Goal: Task Accomplishment & Management: Manage account settings

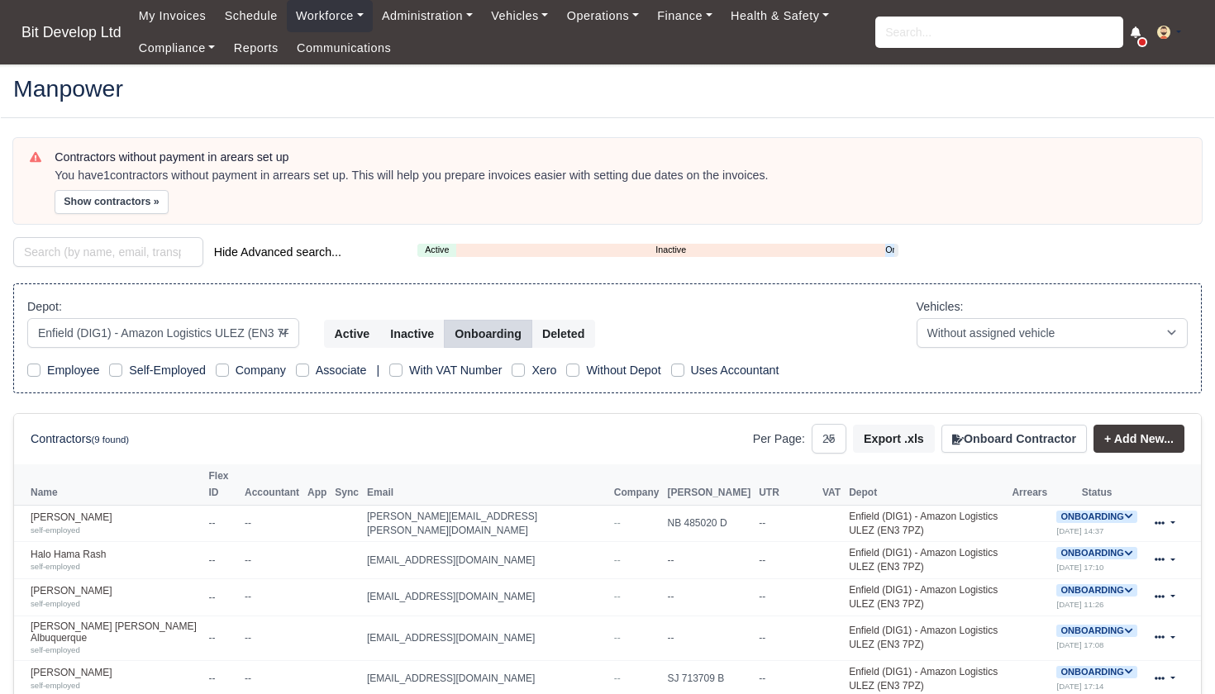
select select "2"
select select "25"
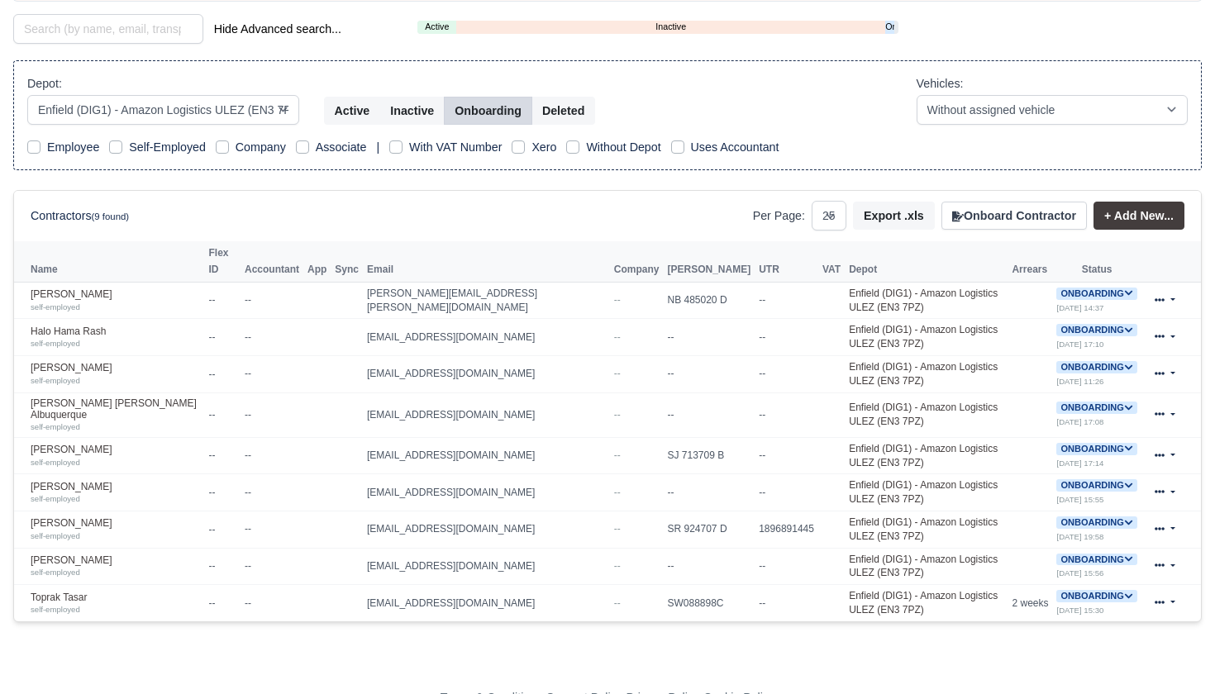
click at [1018, 212] on button "Onboard Contractor" at bounding box center [1015, 216] width 146 height 28
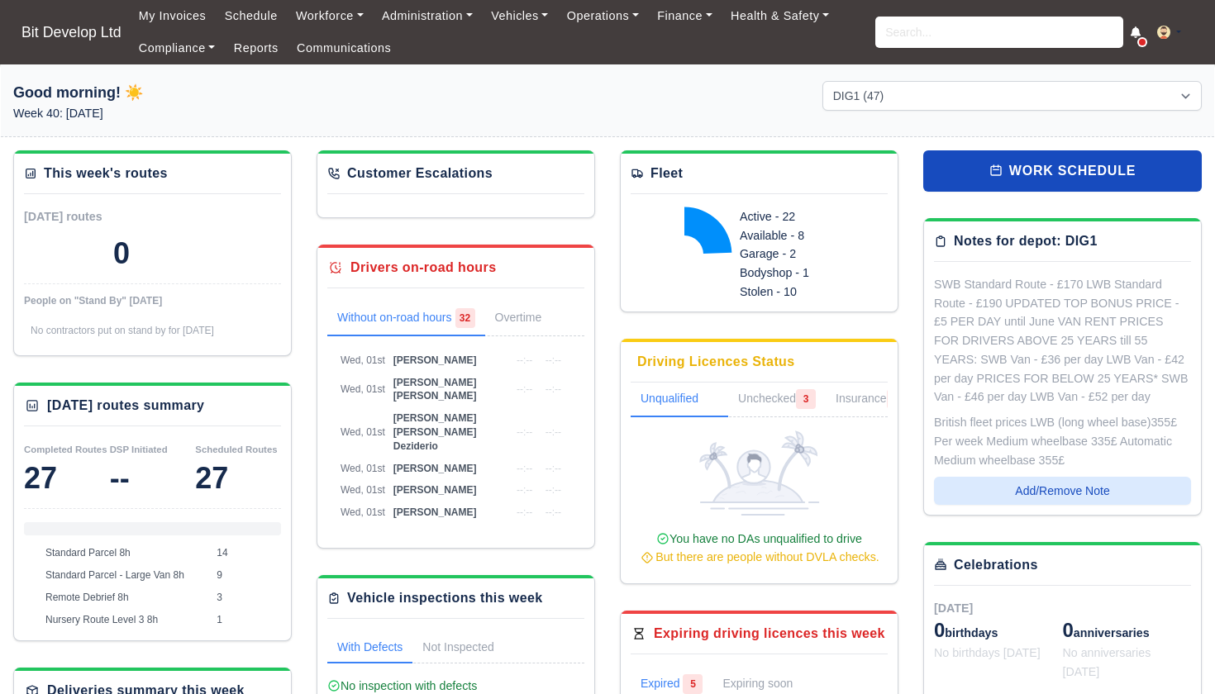
select select "2"
click at [329, 18] on link "Workforce" at bounding box center [330, 16] width 86 height 32
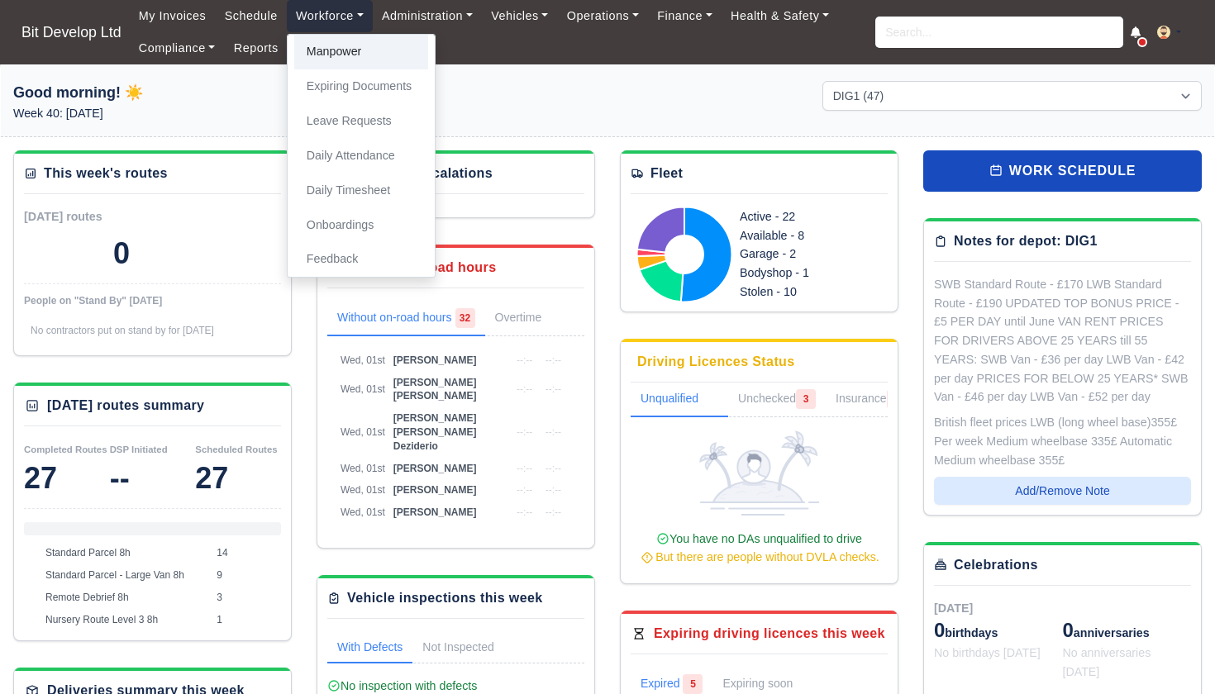
click at [332, 55] on link "Manpower" at bounding box center [361, 52] width 134 height 35
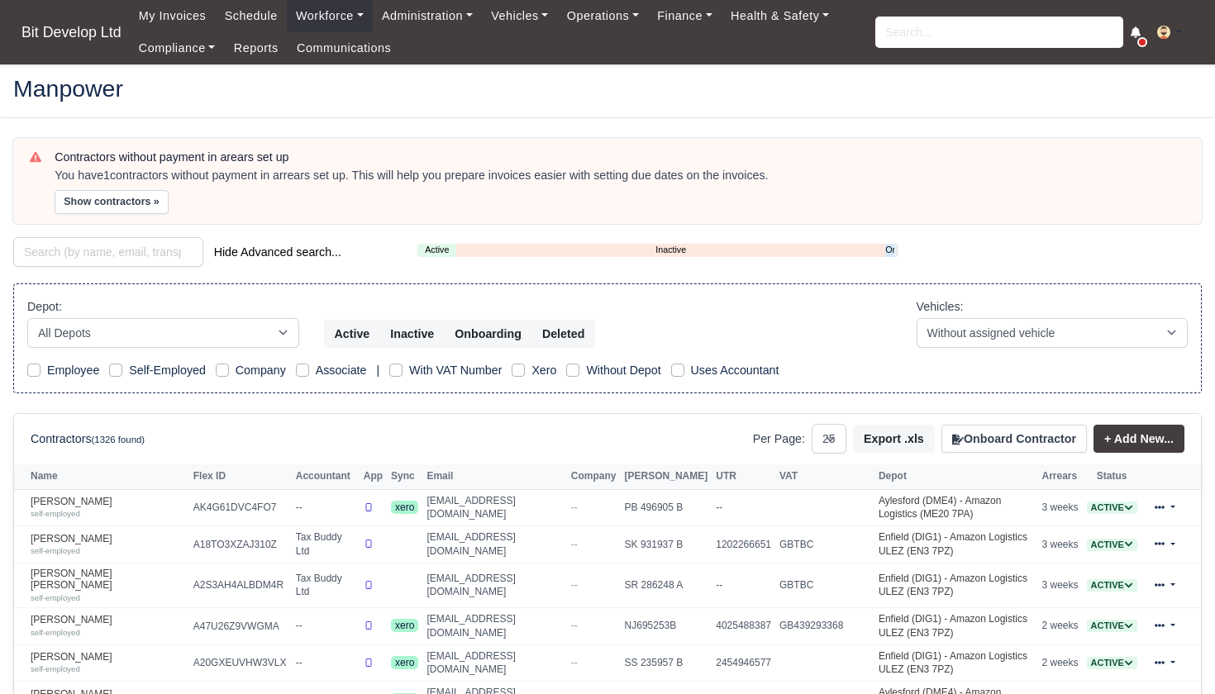
select select "25"
click at [890, 250] on link "Onboarding" at bounding box center [889, 250] width 9 height 14
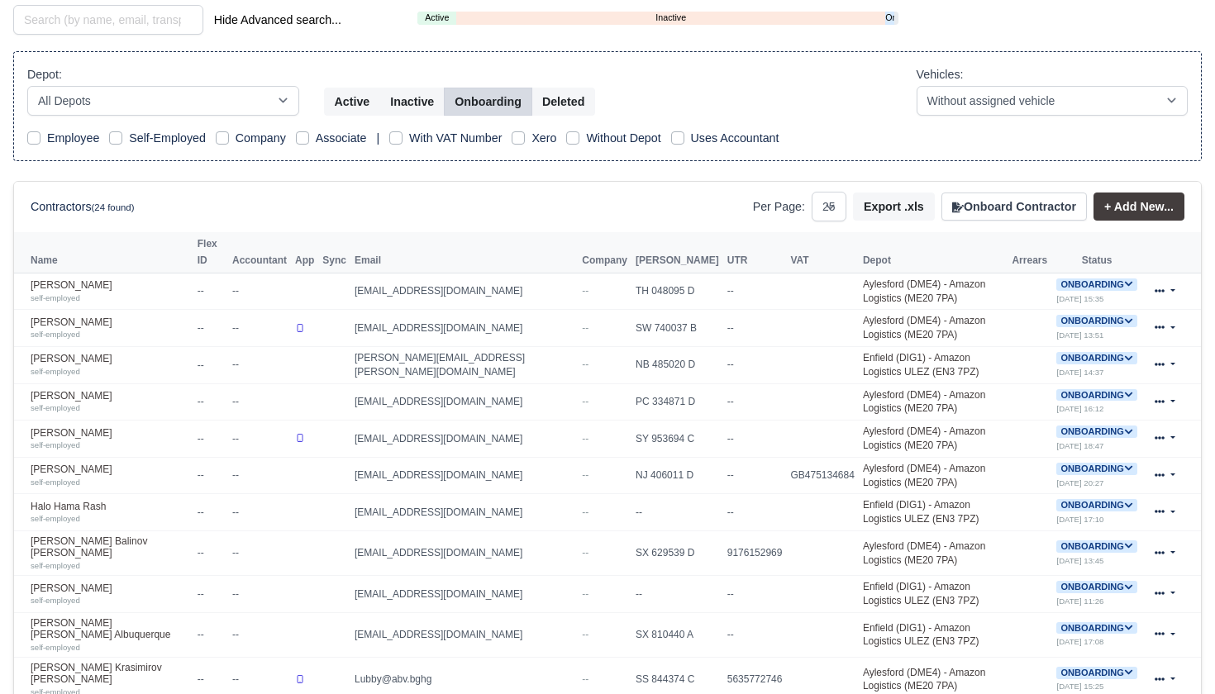
scroll to position [114, 0]
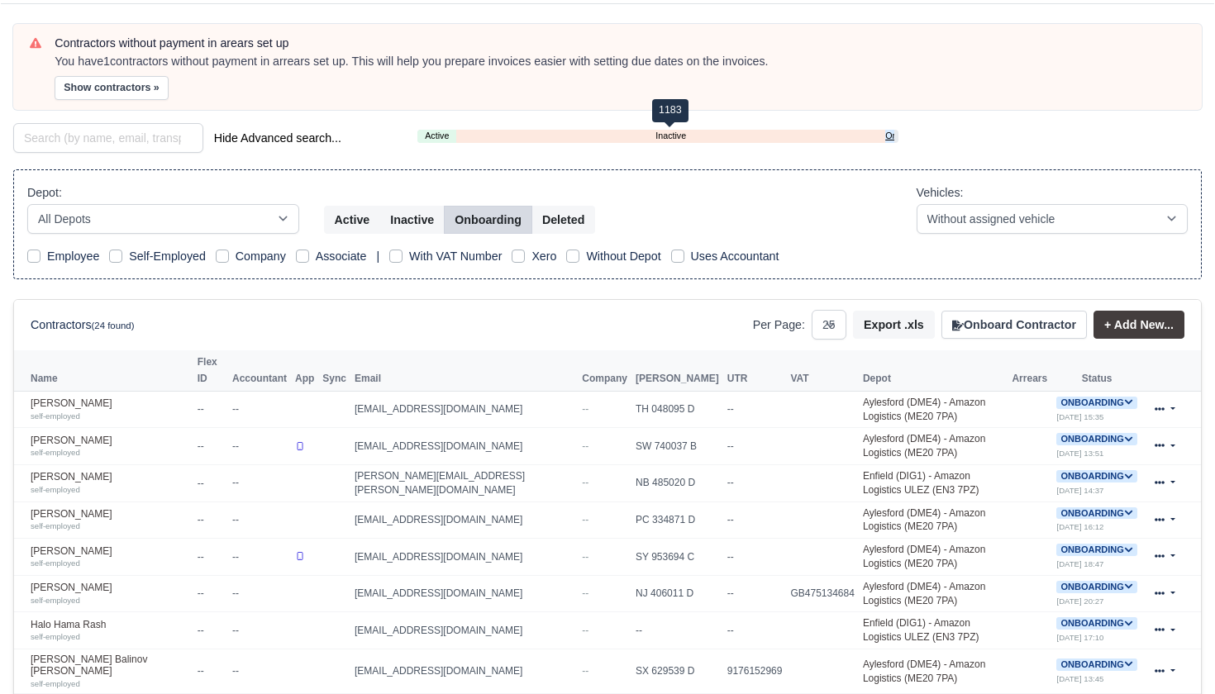
click at [889, 133] on link "Onboarding" at bounding box center [889, 136] width 9 height 14
select select "2"
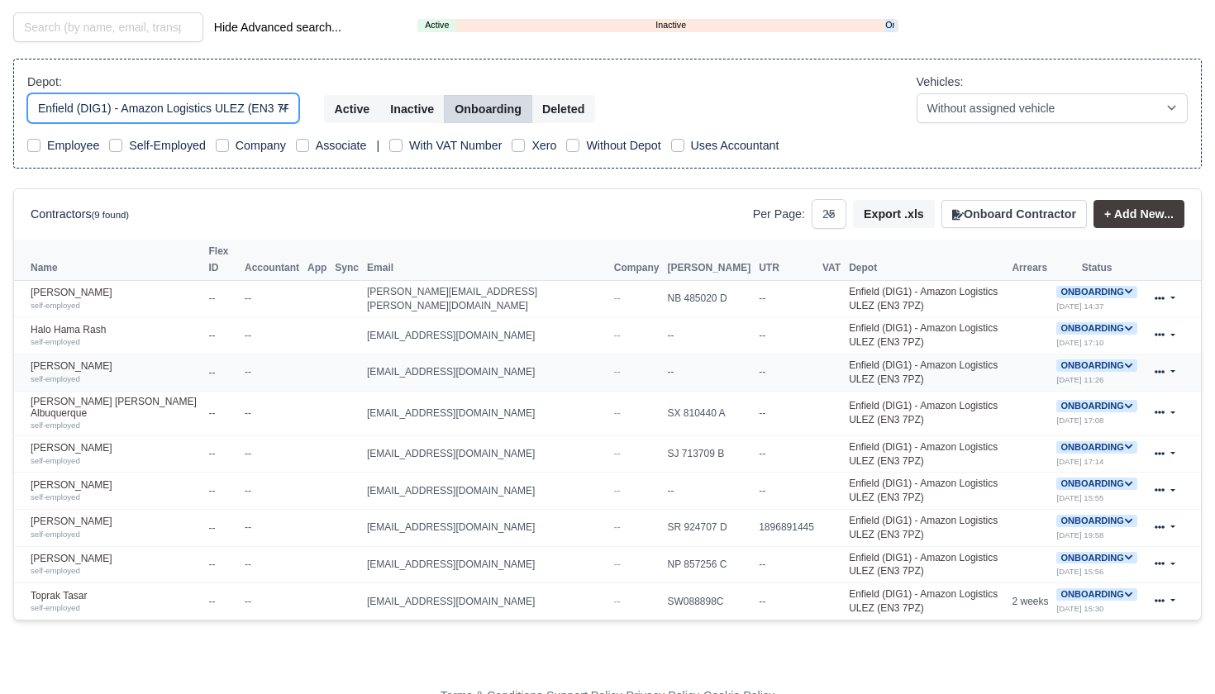
scroll to position [223, 0]
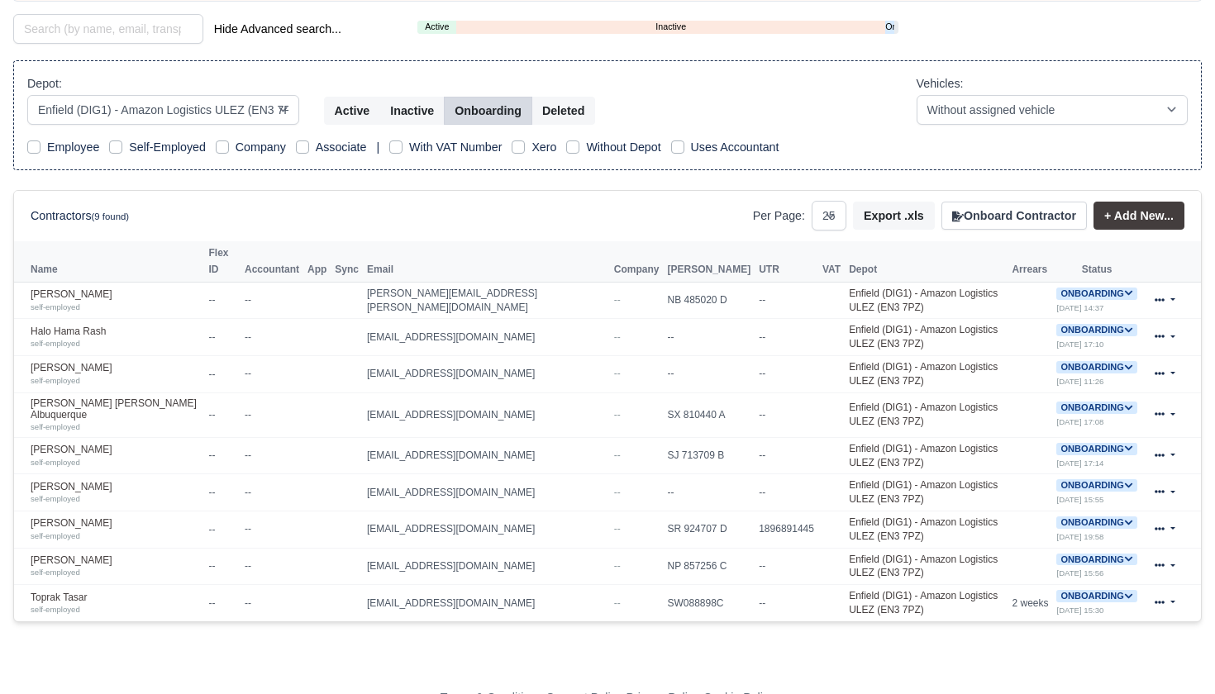
click at [1023, 222] on button "Onboard Contractor" at bounding box center [1015, 216] width 146 height 28
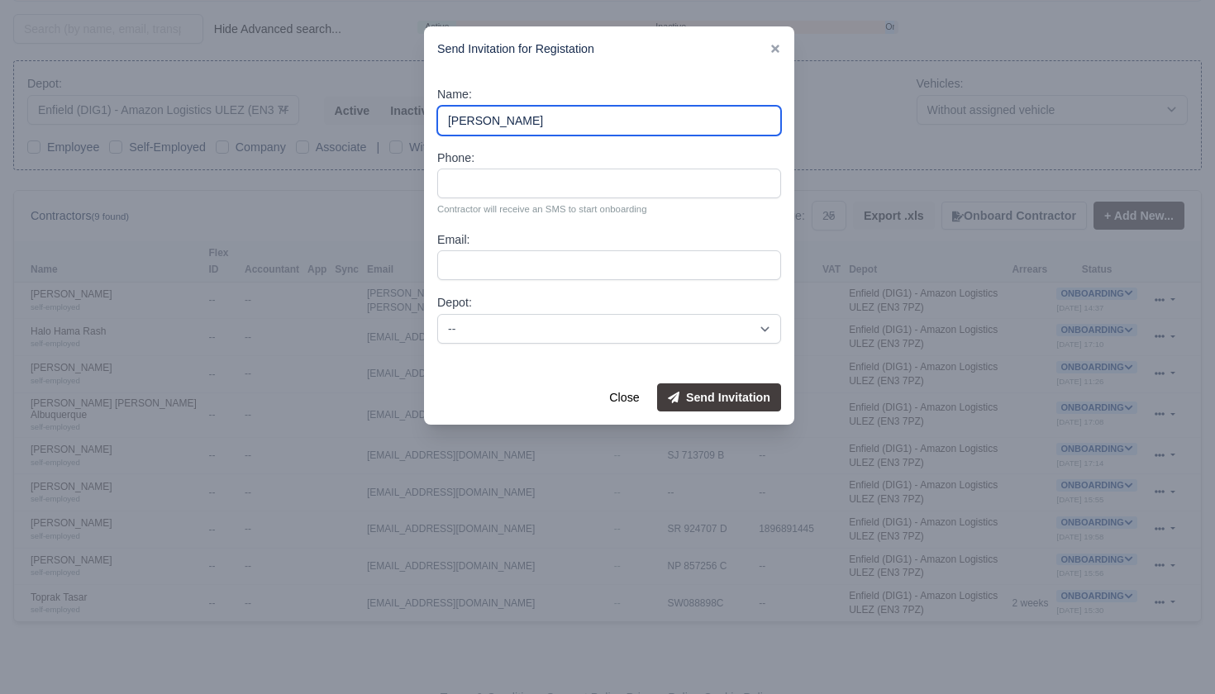
type input "Kiet Lam"
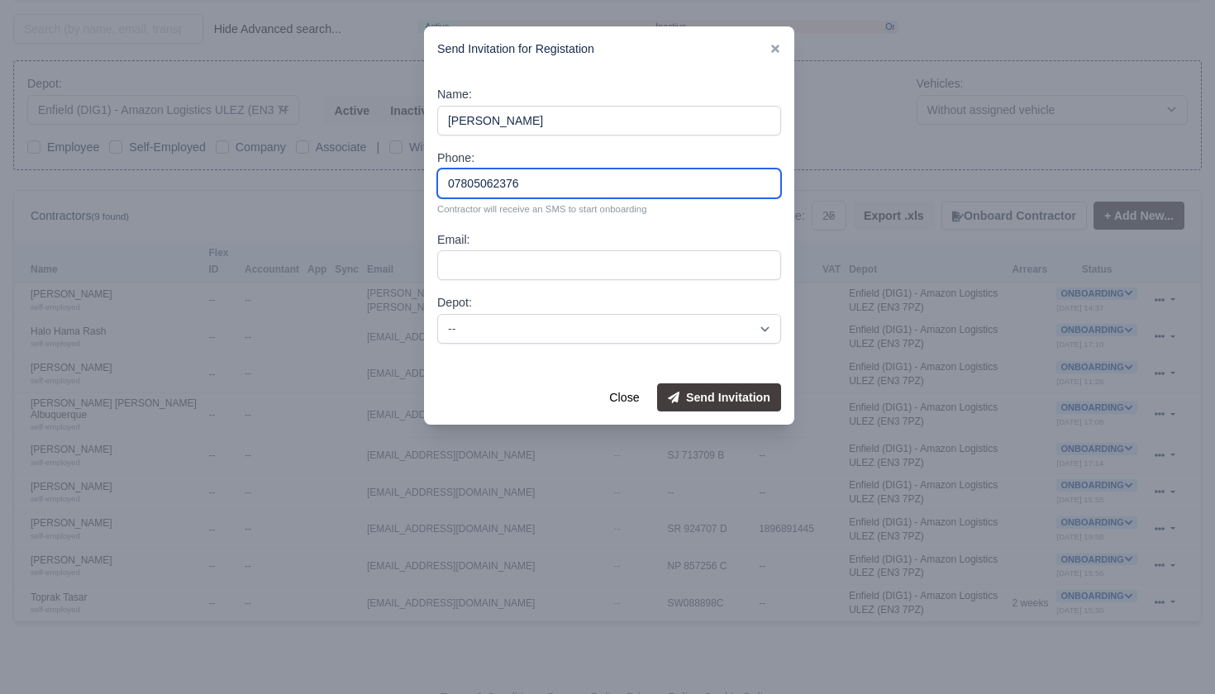
type input "07805062376"
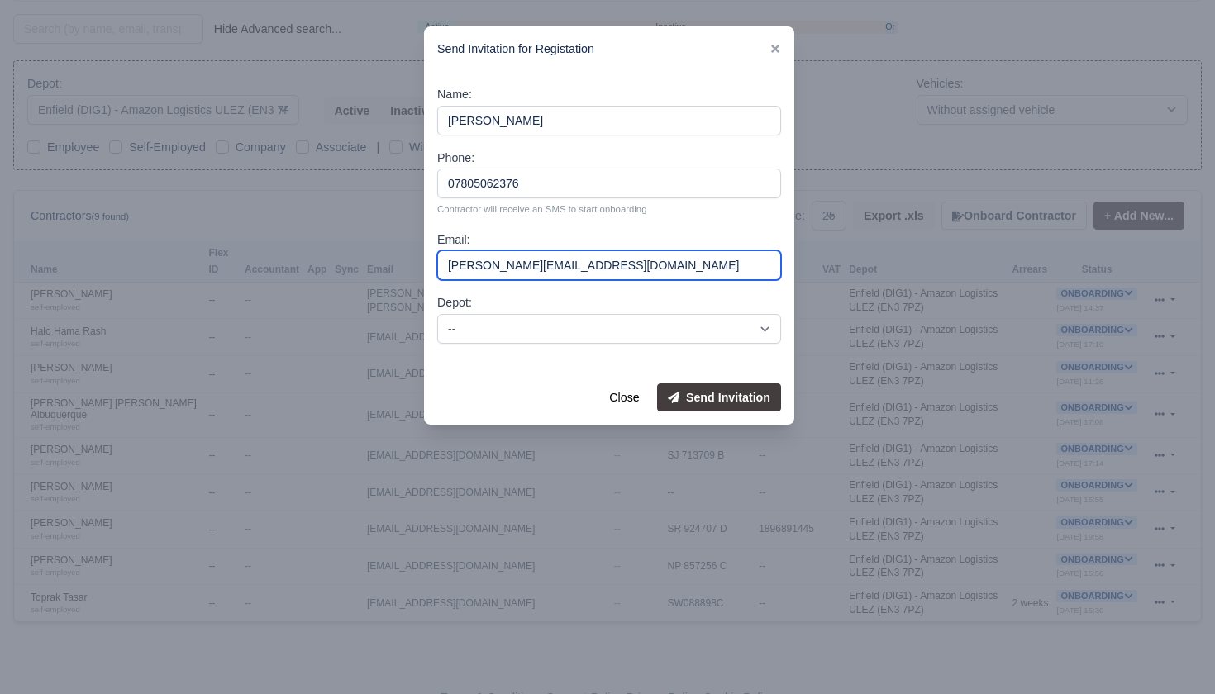
type input "kiet.quang1510@gmail.com"
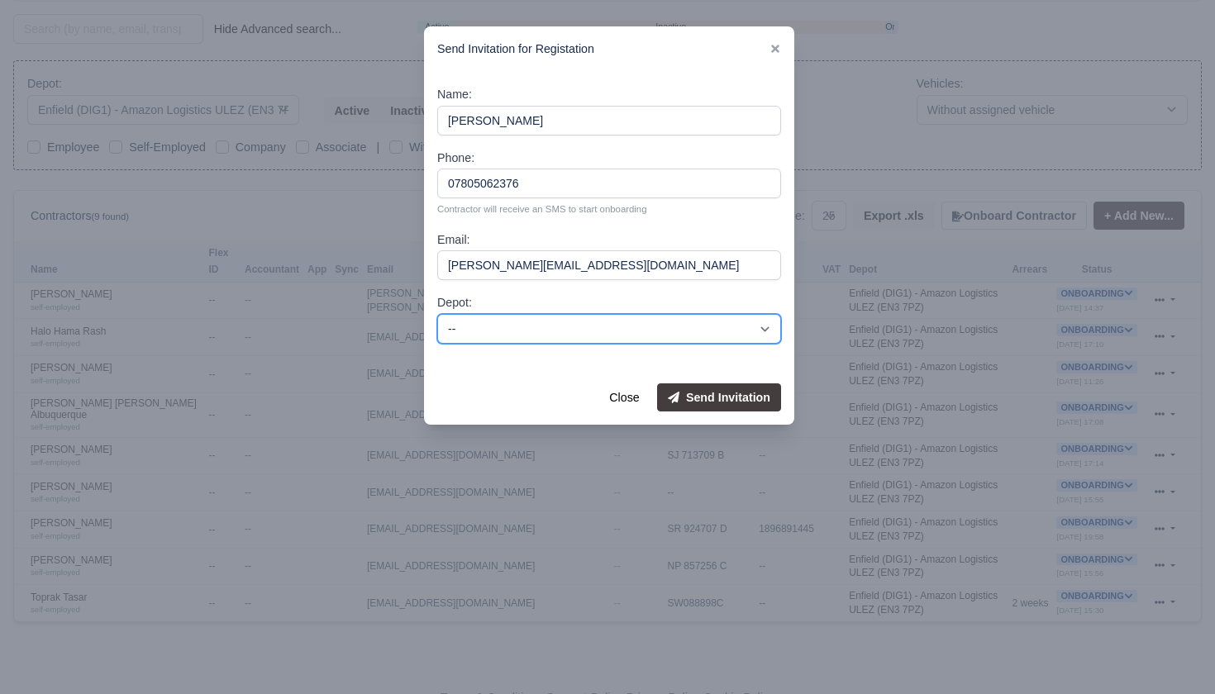
select select "2"
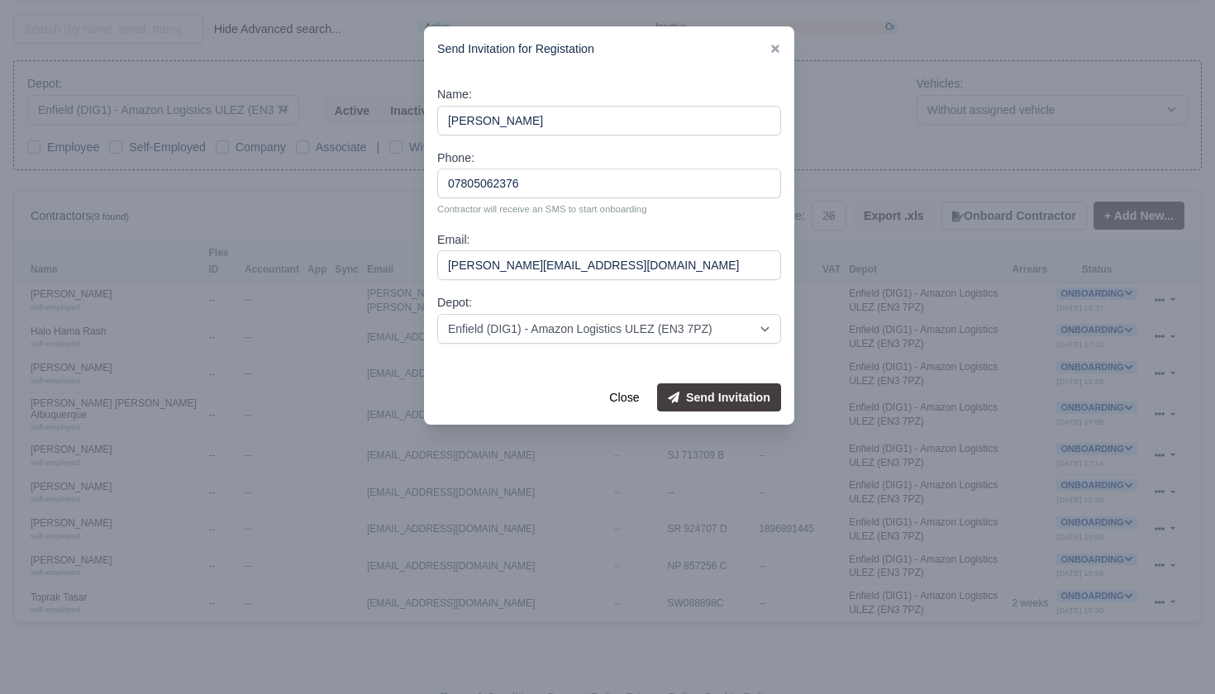
click at [751, 405] on button "Send Invitation" at bounding box center [719, 398] width 124 height 28
click at [627, 390] on button "Close" at bounding box center [624, 398] width 51 height 28
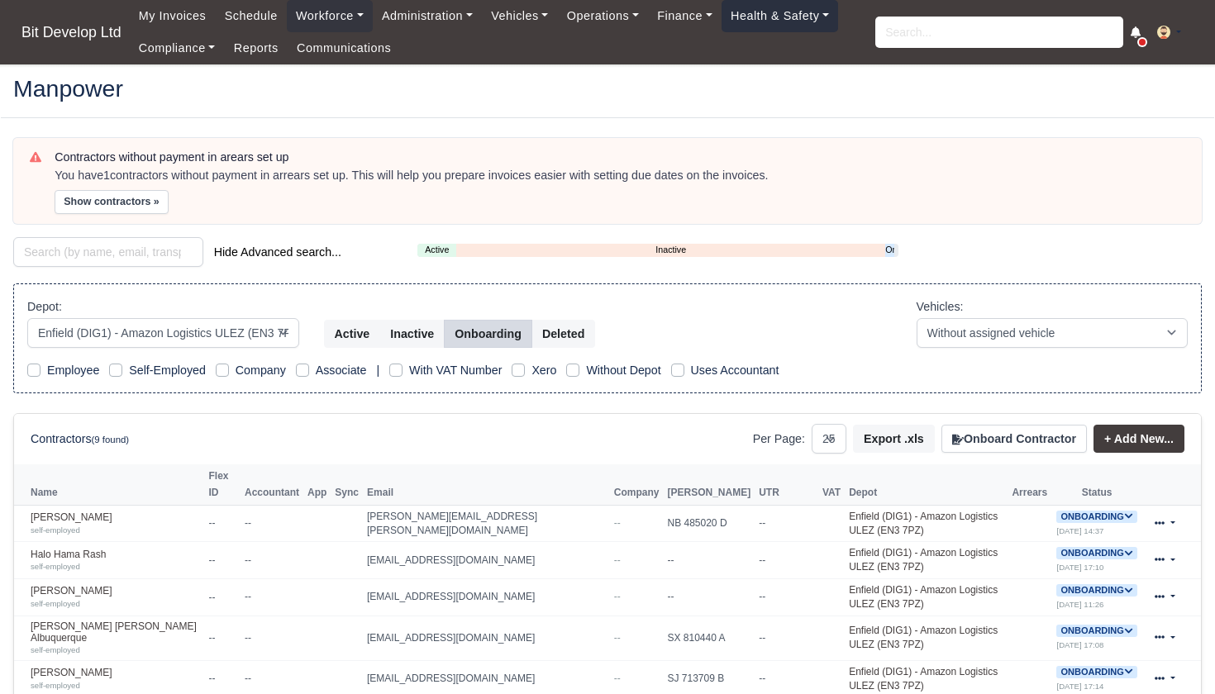
scroll to position [0, 0]
click at [890, 246] on link "Onboarding" at bounding box center [889, 250] width 9 height 14
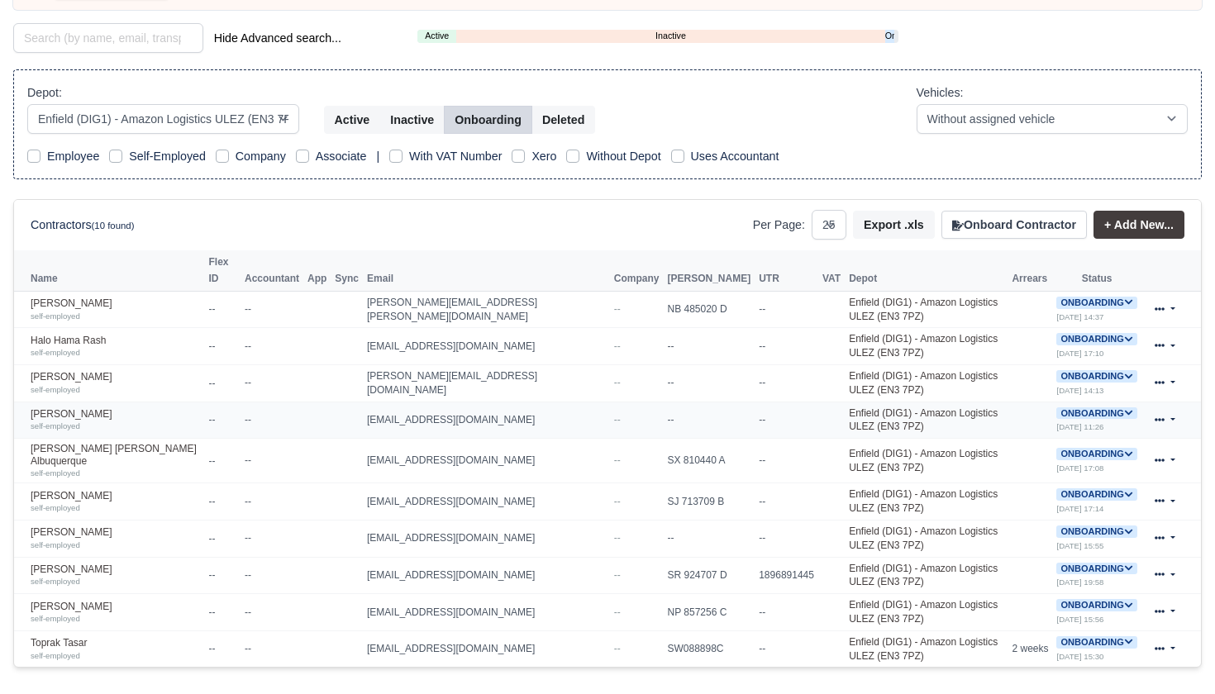
scroll to position [224, 0]
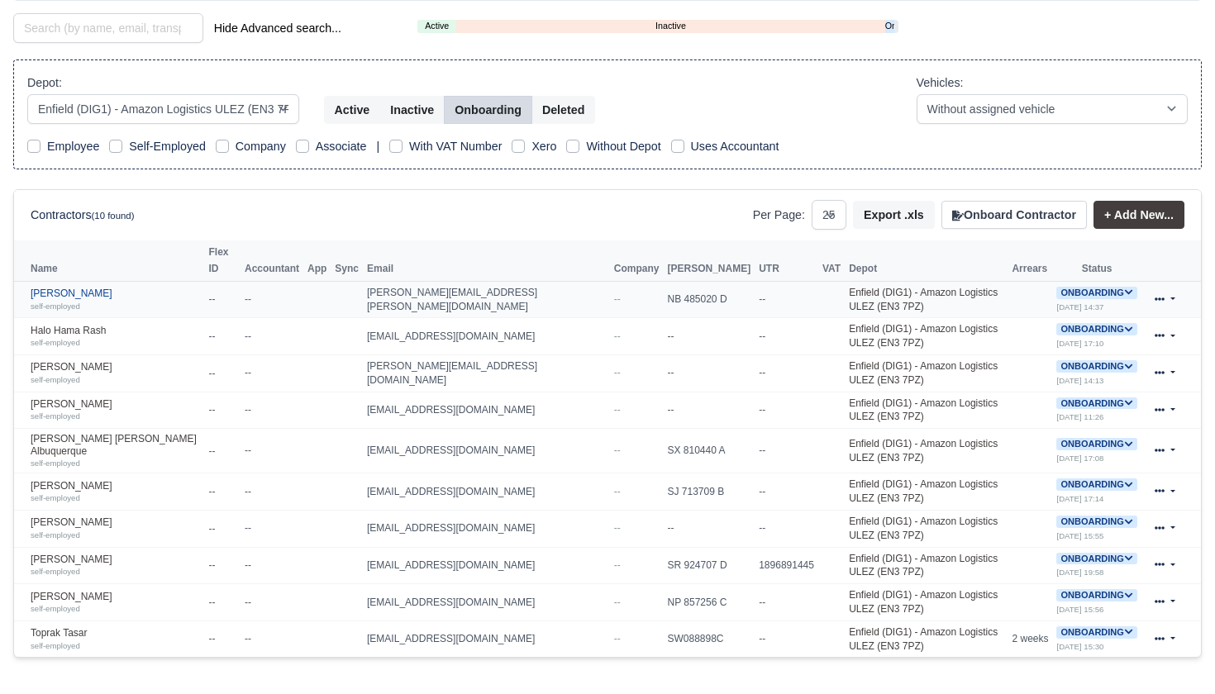
click at [120, 288] on link "Antony Foskett self-employed" at bounding box center [116, 300] width 170 height 24
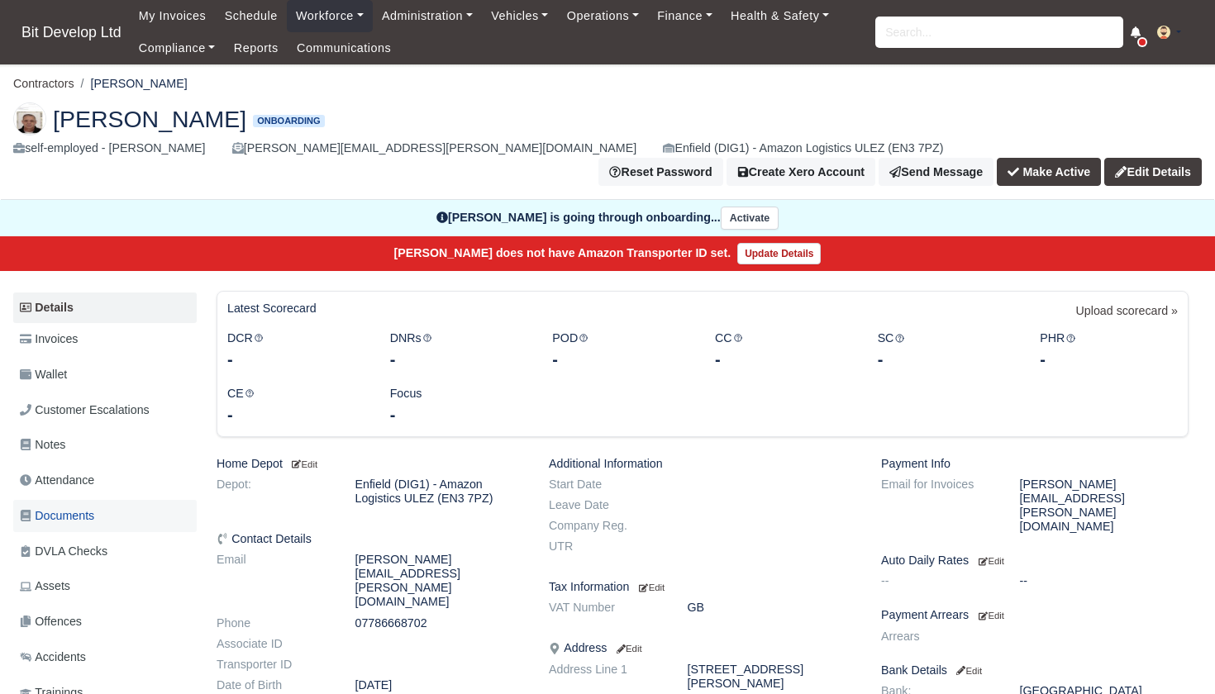
click at [71, 507] on span "Documents" at bounding box center [57, 516] width 74 height 19
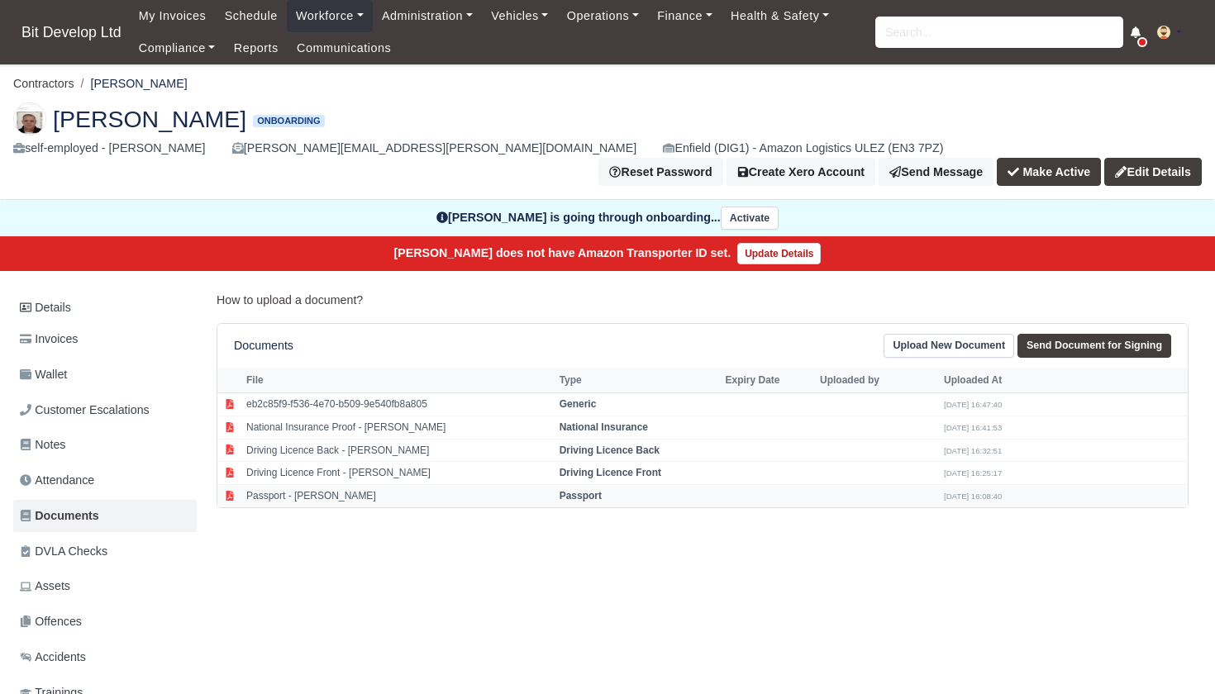
click at [330, 485] on td "Passport - [PERSON_NAME]" at bounding box center [398, 496] width 313 height 22
select select "passport"
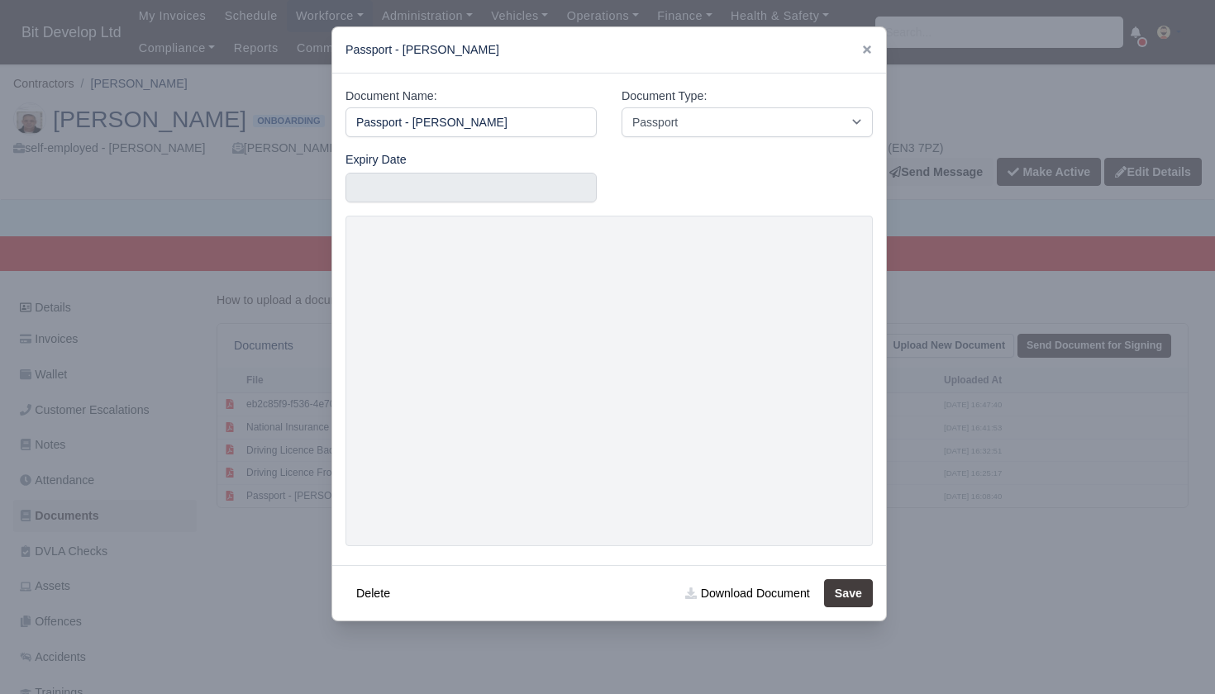
click at [491, 634] on div at bounding box center [607, 347] width 1215 height 694
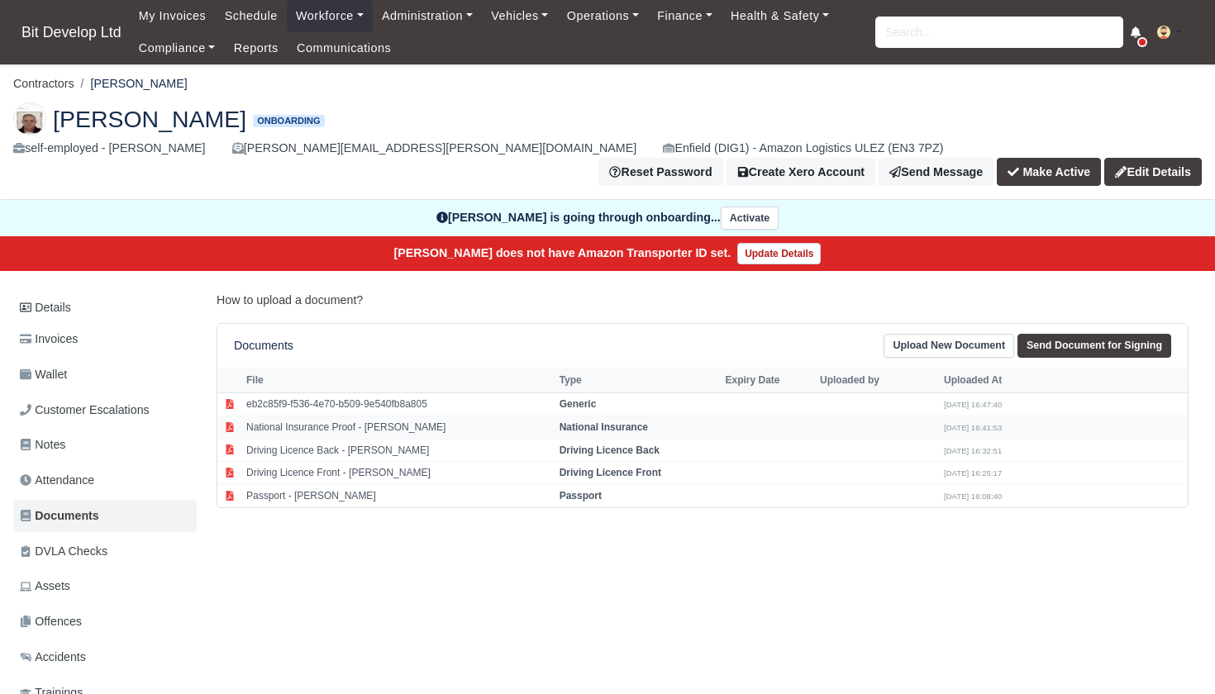
click at [355, 416] on td "National Insurance Proof - Antony Foskett" at bounding box center [398, 427] width 313 height 23
select select "national-insurance"
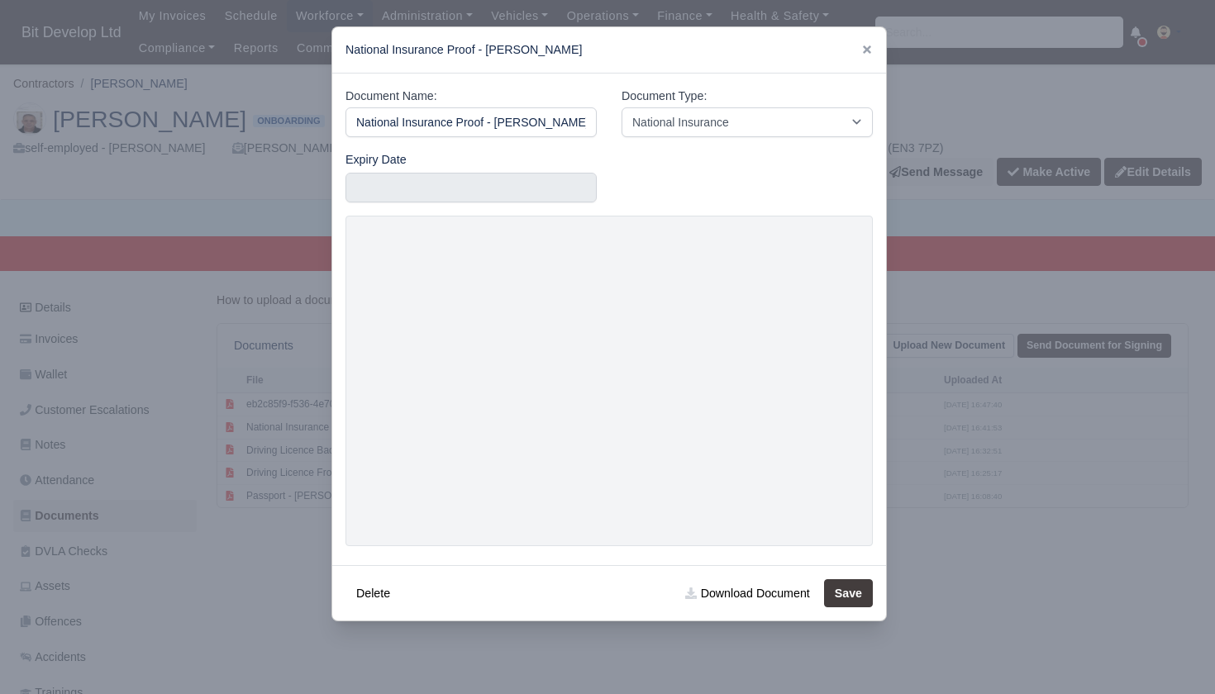
click at [220, 500] on div at bounding box center [607, 347] width 1215 height 694
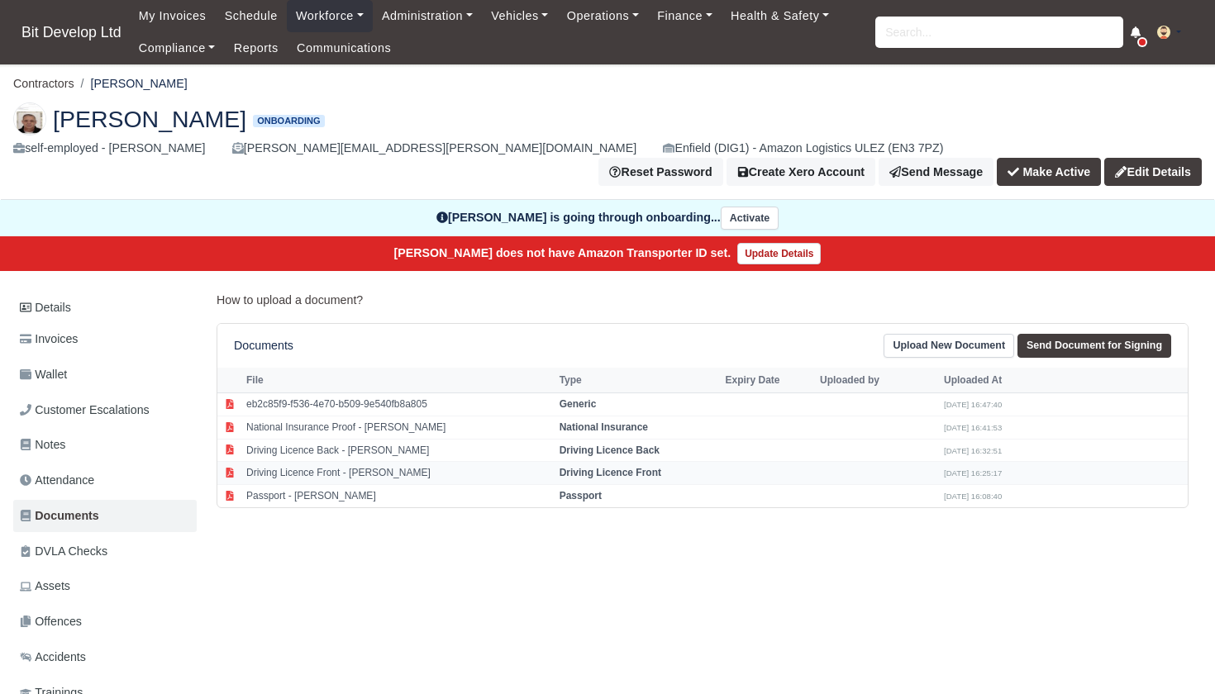
click at [310, 462] on td "Driving Licence Front - Antony Foskett" at bounding box center [398, 473] width 313 height 23
select select "driving-licence-front"
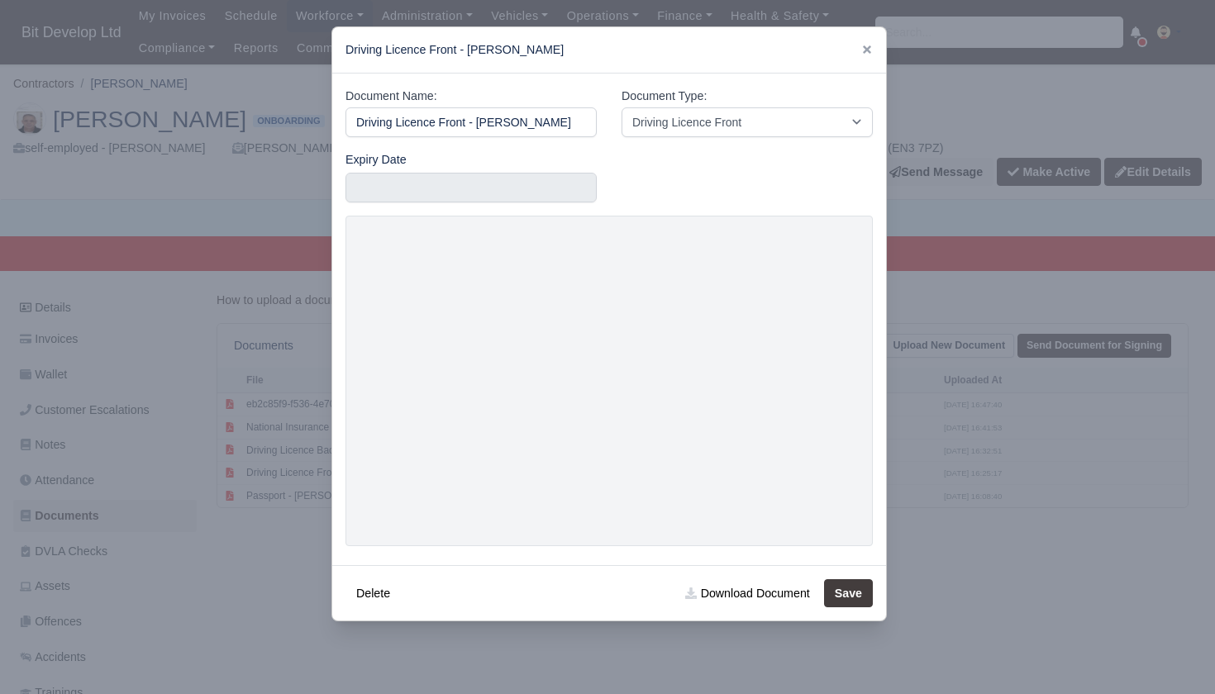
click at [150, 527] on div at bounding box center [607, 347] width 1215 height 694
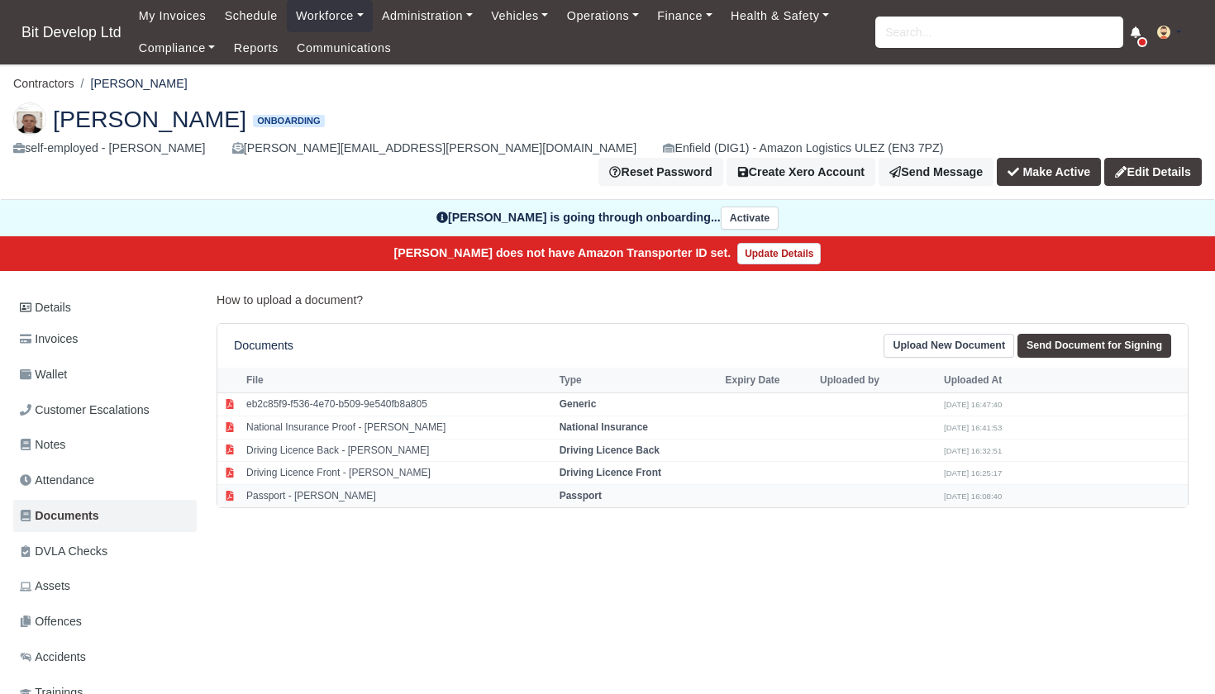
click at [322, 485] on td "Passport - Antony Foskett" at bounding box center [398, 496] width 313 height 22
select select "passport"
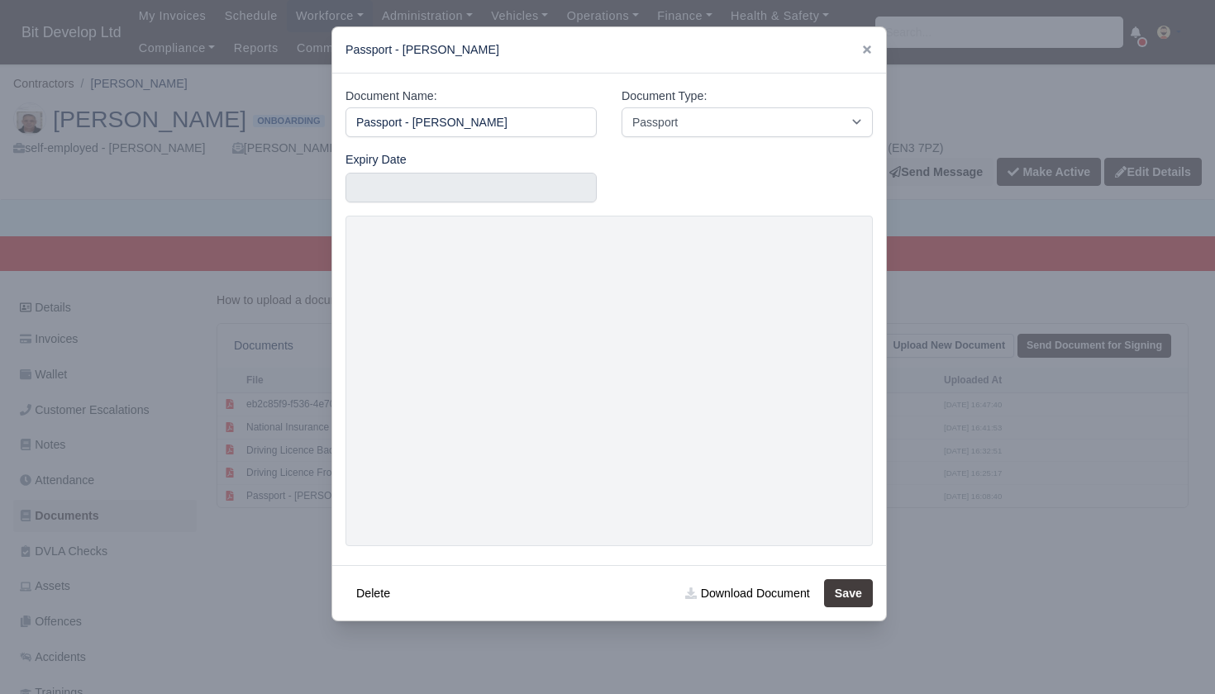
click at [219, 575] on div at bounding box center [607, 347] width 1215 height 694
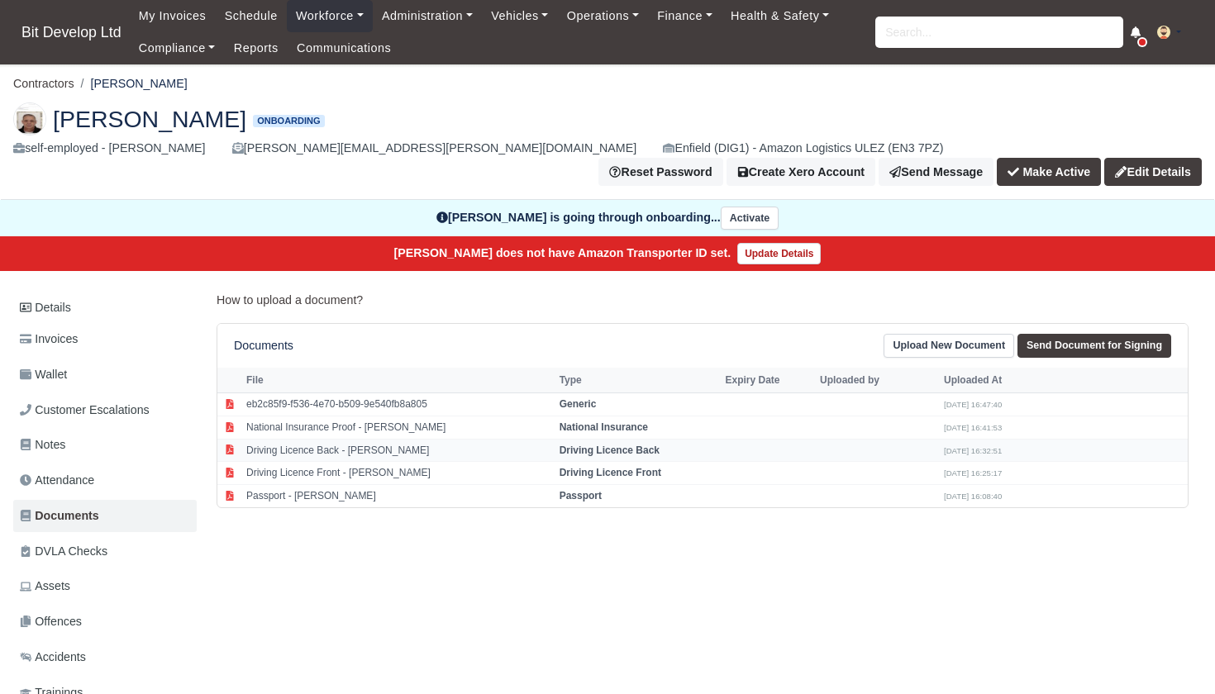
click at [337, 439] on td "Driving Licence Back - Antony Foskett" at bounding box center [398, 450] width 313 height 23
select select "driving-licence-back"
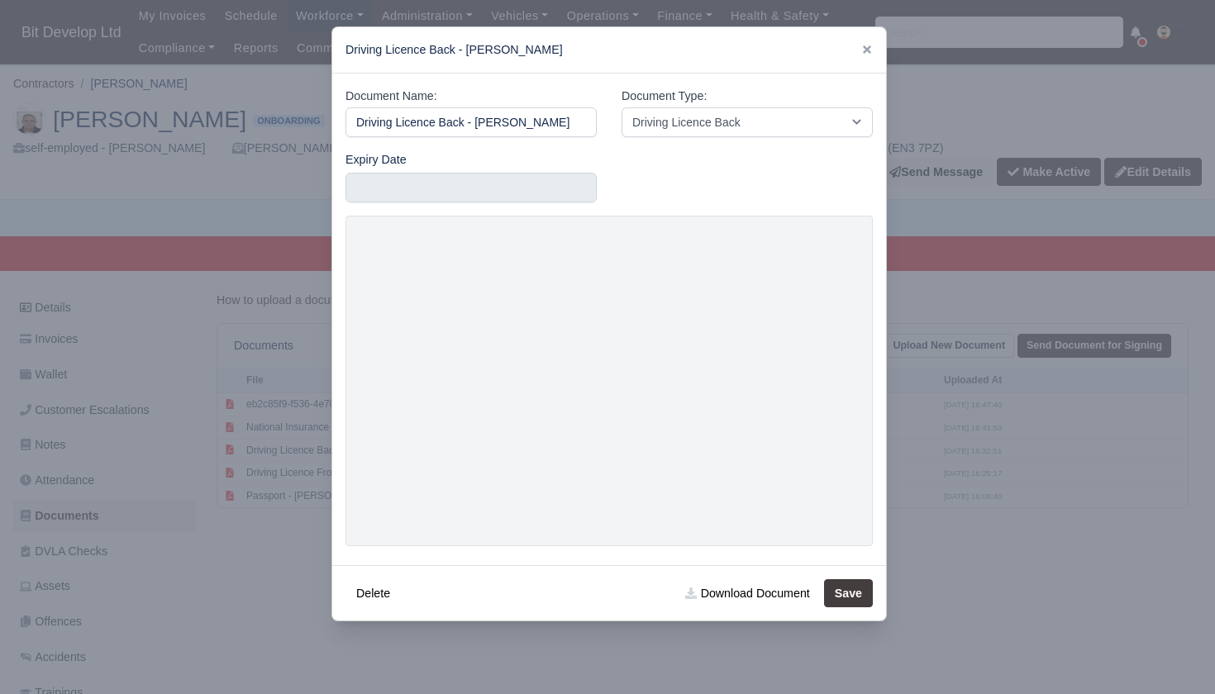
click at [254, 505] on div at bounding box center [607, 347] width 1215 height 694
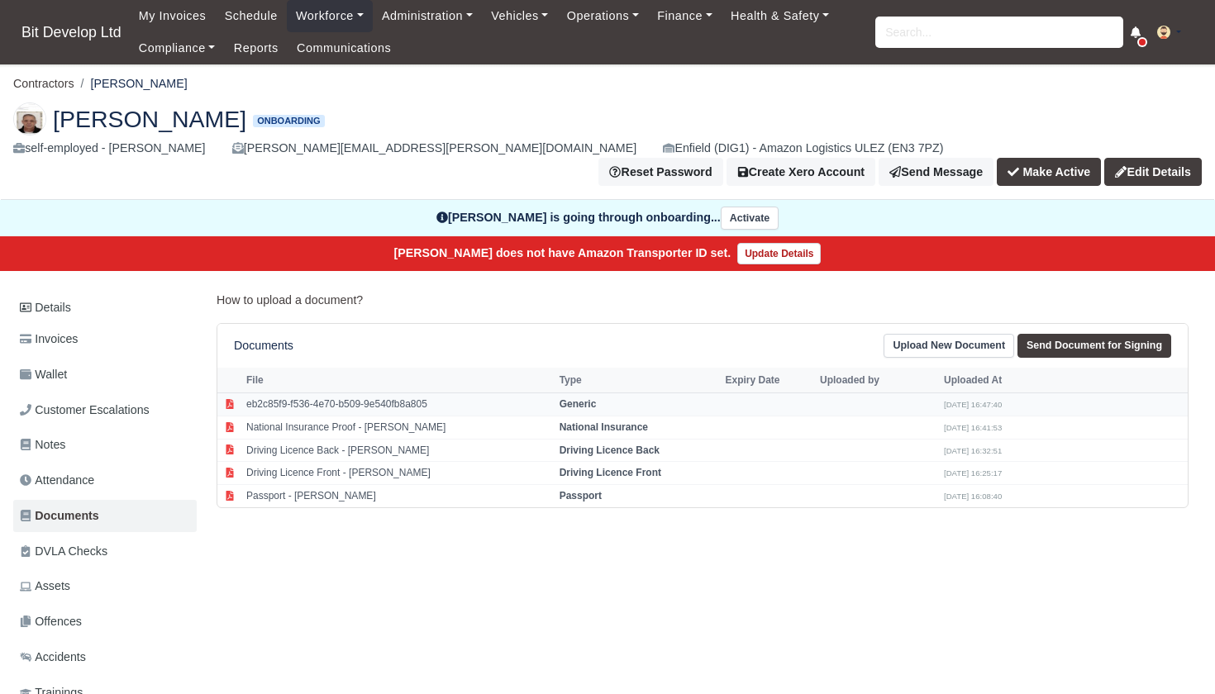
click at [319, 393] on td "eb2c85f9-f536-4e70-b509-9e540fb8a805" at bounding box center [398, 404] width 313 height 23
select select "generic"
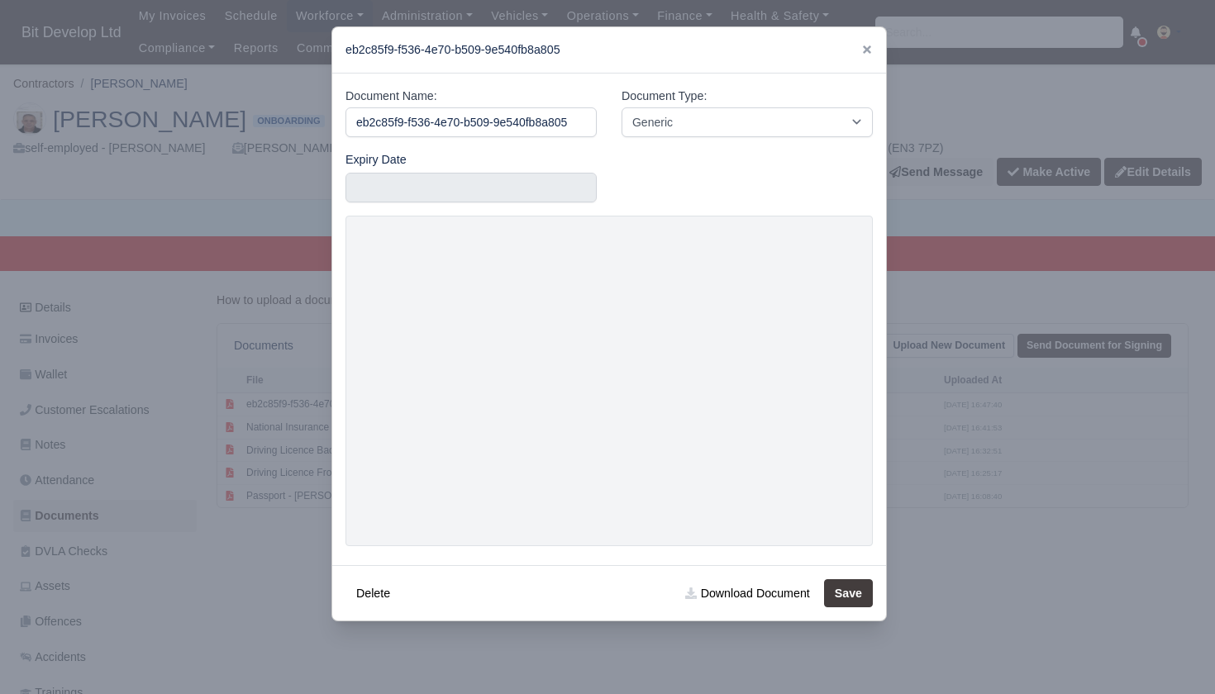
click at [1029, 489] on div at bounding box center [607, 347] width 1215 height 694
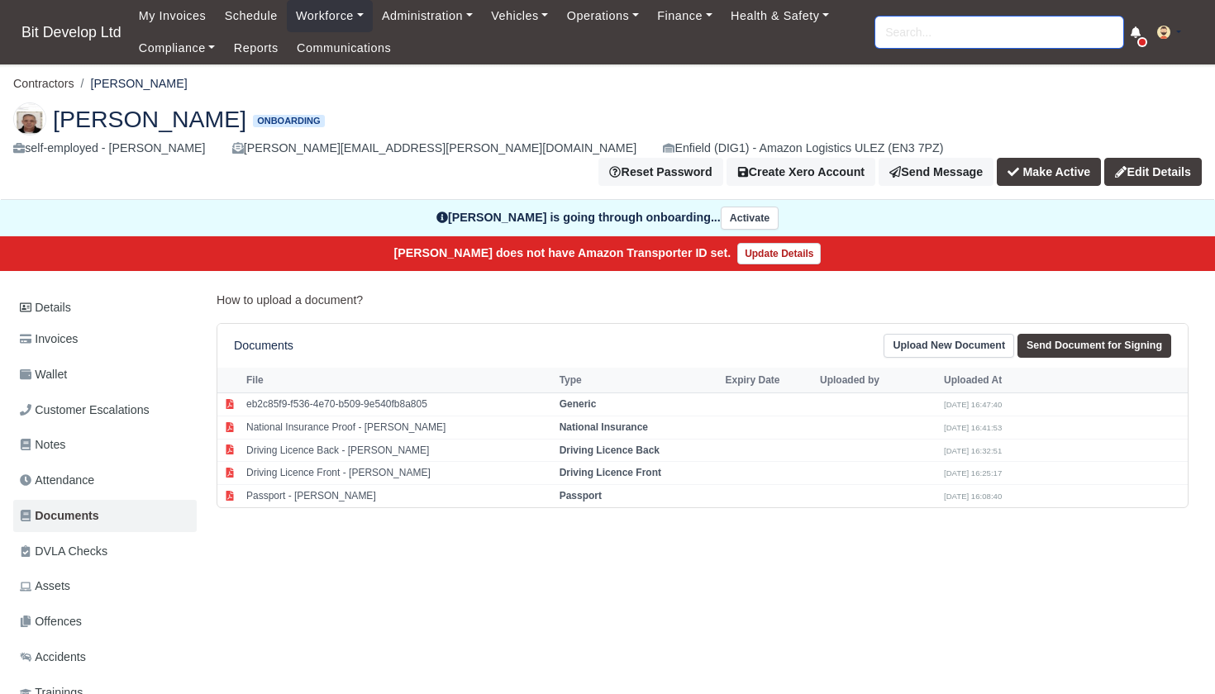
click at [976, 38] on input "search" at bounding box center [1000, 32] width 248 height 31
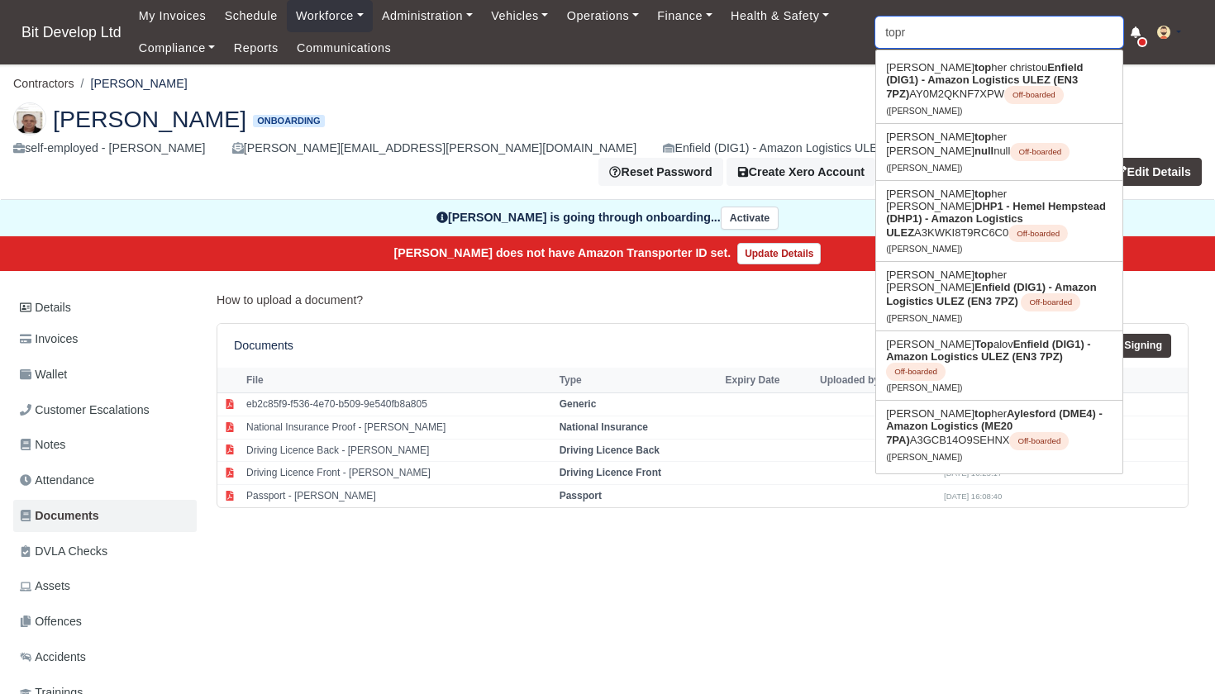
type input "topra"
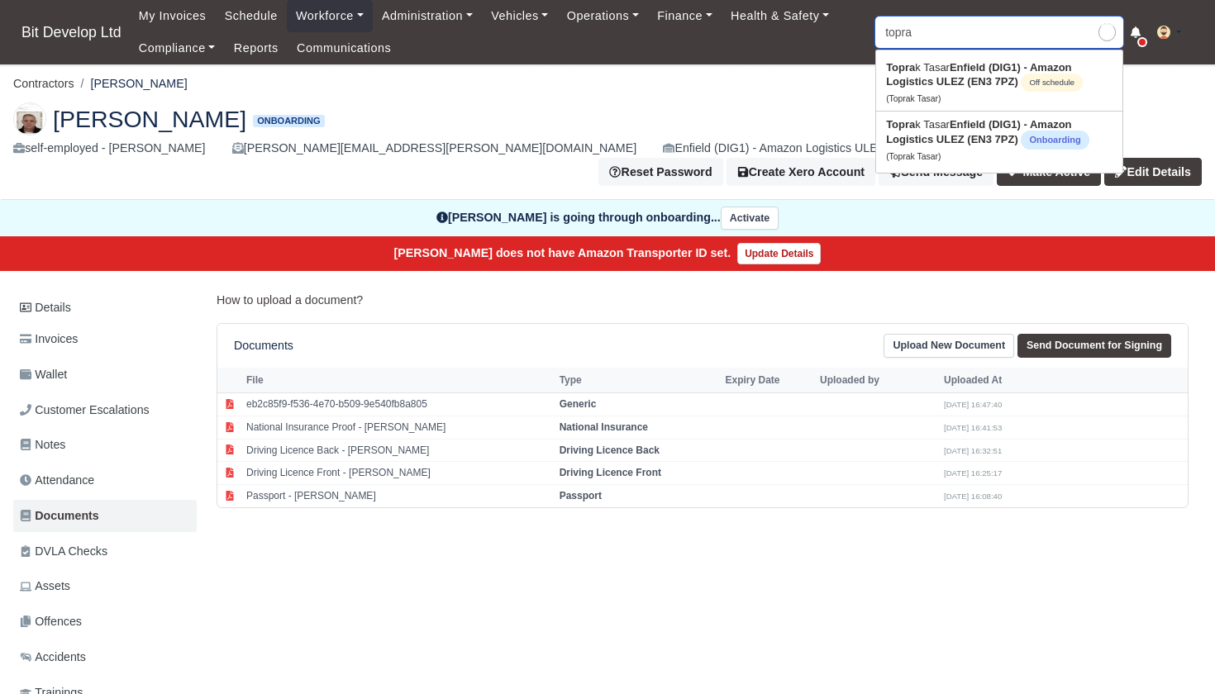
type input "toprak Tasar"
type input "toprak"
type input "toprak Tasar"
click at [944, 133] on link "Toprak Tasar Enfield (DIG1) - Amazon Logistics ULEZ (EN3 7PZ) Onboarding (Topra…" at bounding box center [999, 140] width 246 height 57
type input "Toprak Tasar"
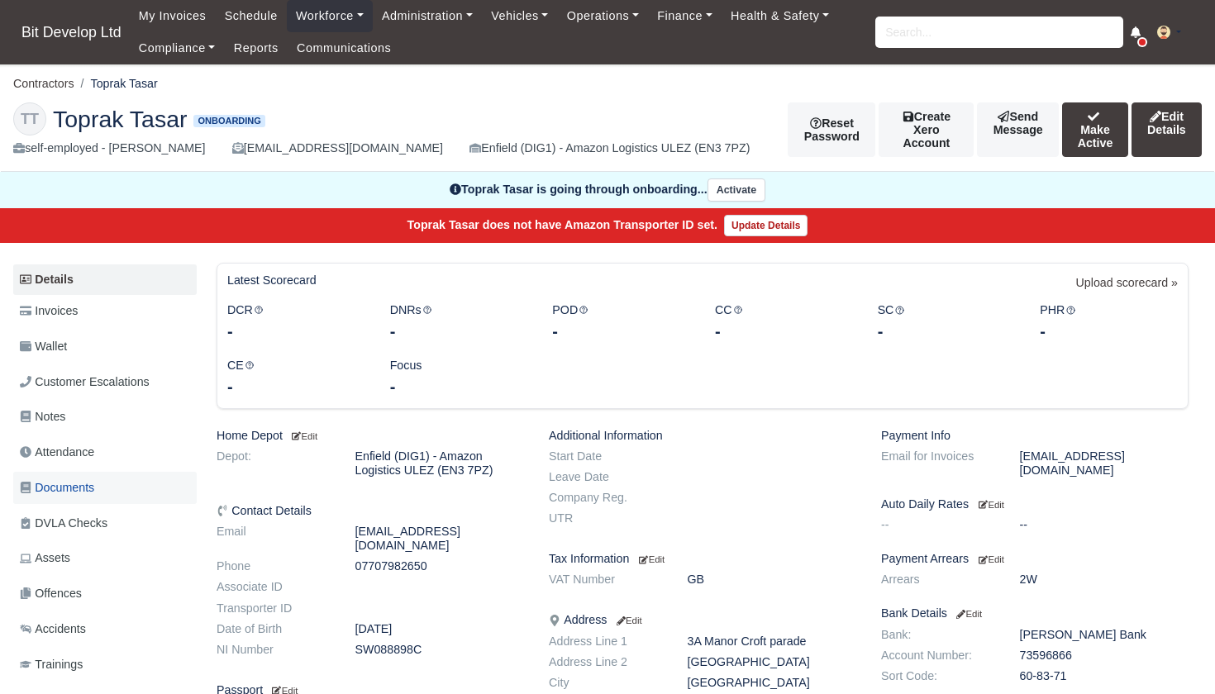
click at [91, 481] on span "Documents" at bounding box center [57, 488] width 74 height 19
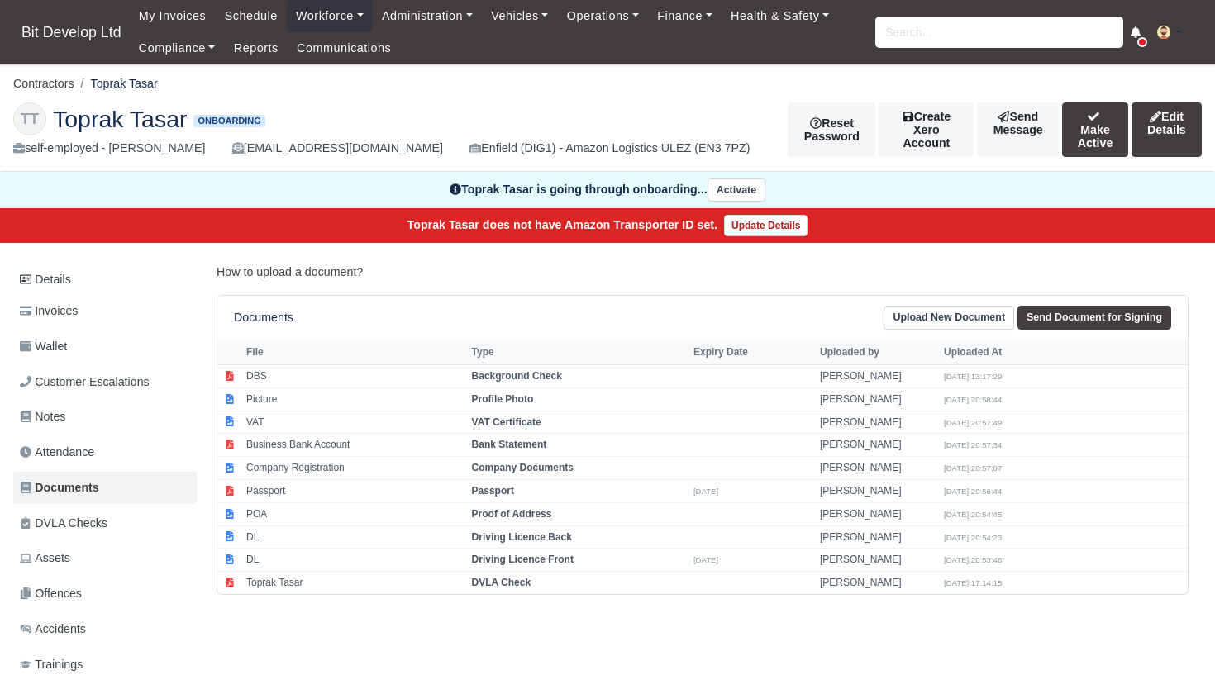
click at [1072, 321] on link "Send Document for Signing" at bounding box center [1095, 318] width 154 height 24
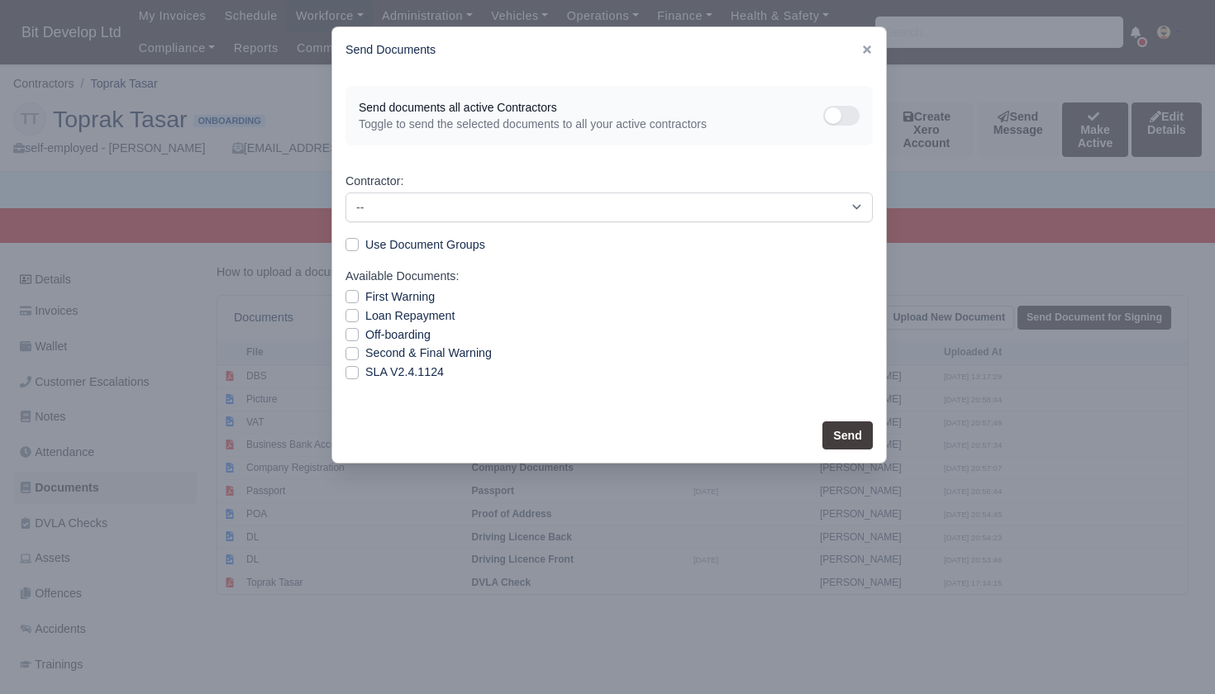
click at [365, 373] on label "SLA V2.4.1124" at bounding box center [404, 372] width 79 height 19
click at [355, 373] on input "SLA V2.4.1124" at bounding box center [352, 369] width 13 height 13
checkbox input "true"
click at [855, 431] on button "Send" at bounding box center [848, 436] width 50 height 28
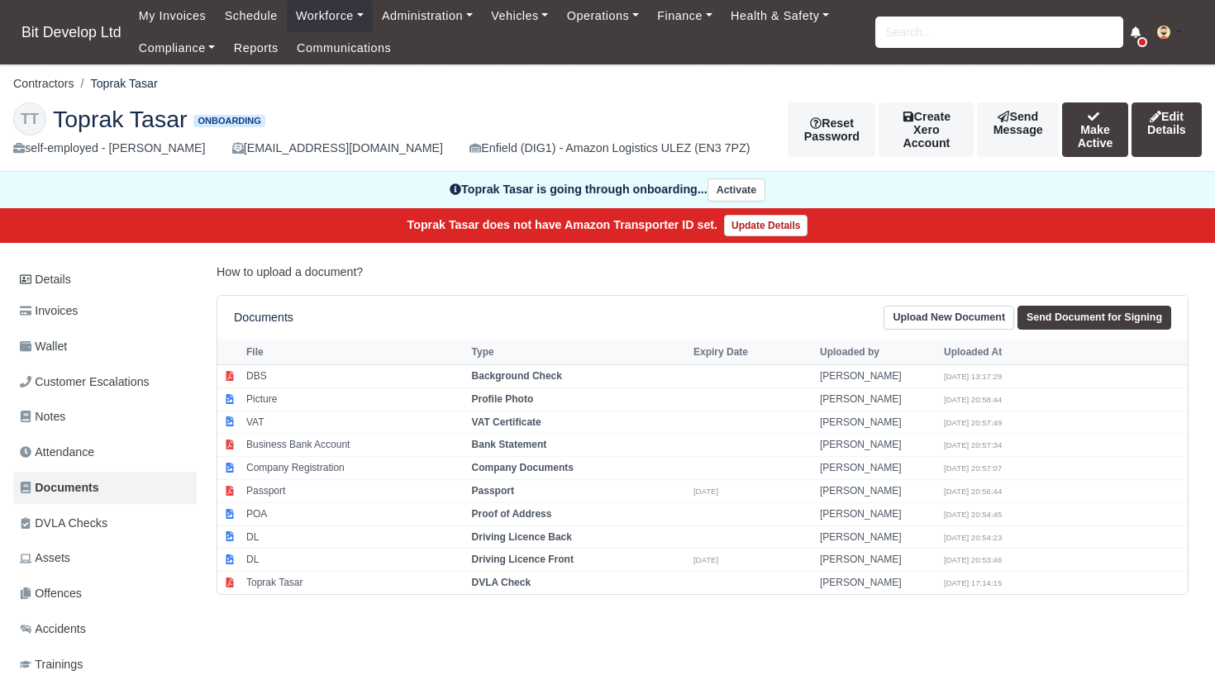
click at [1076, 129] on button "Make Active" at bounding box center [1095, 130] width 66 height 55
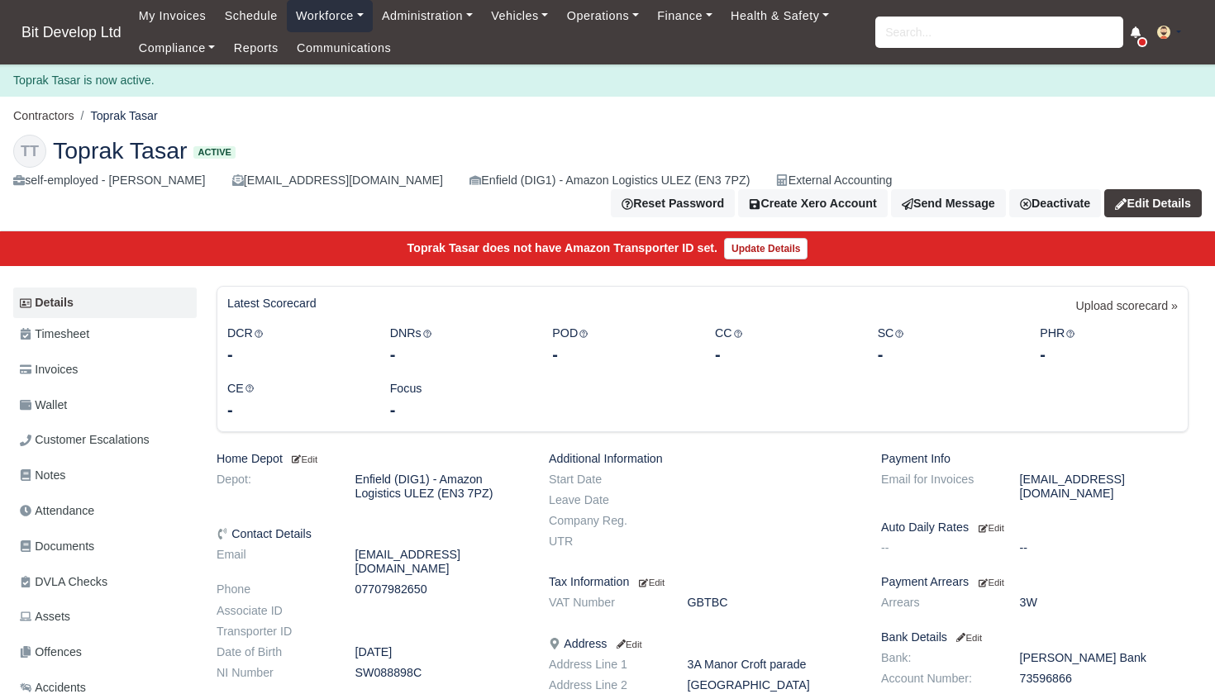
click at [343, 16] on link "Workforce" at bounding box center [330, 16] width 86 height 32
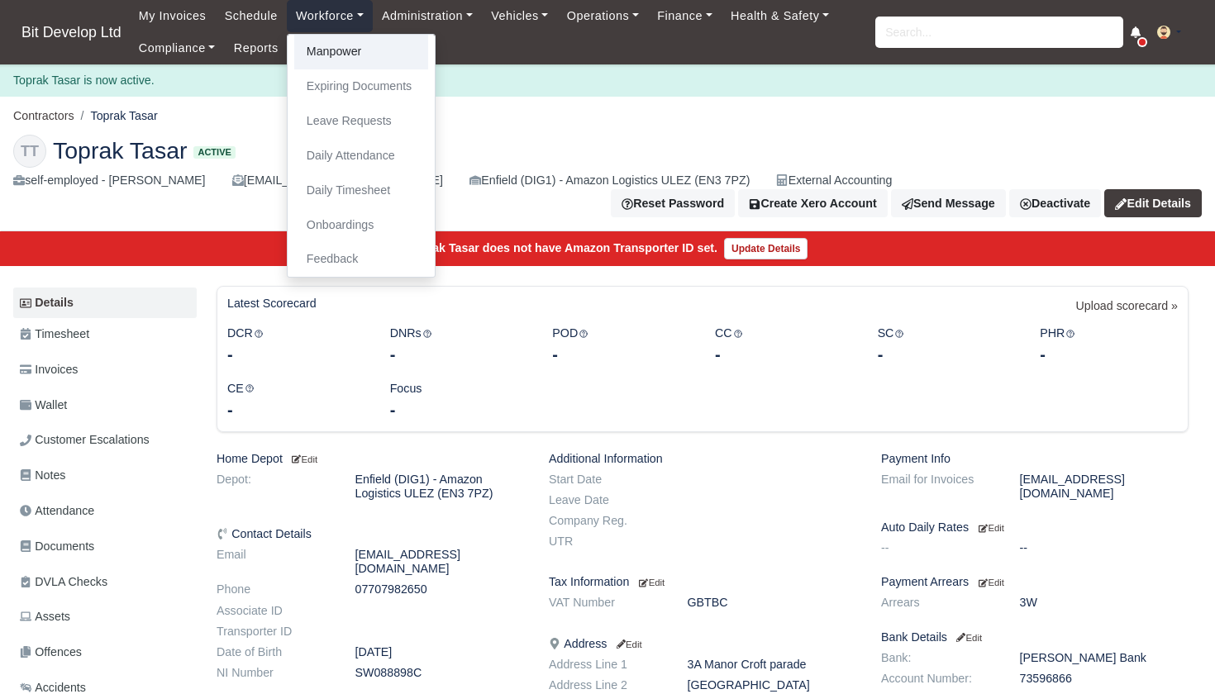
click at [346, 50] on link "Manpower" at bounding box center [361, 52] width 134 height 35
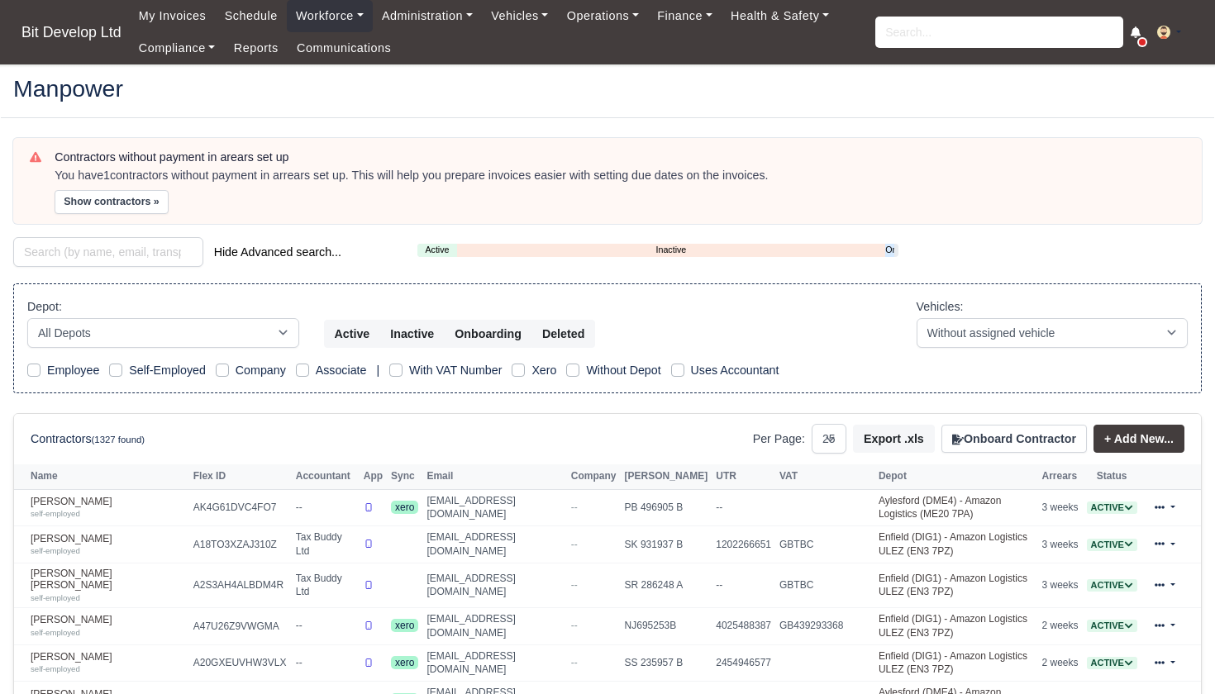
select select "25"
click at [891, 249] on link "Onboarding" at bounding box center [889, 250] width 9 height 14
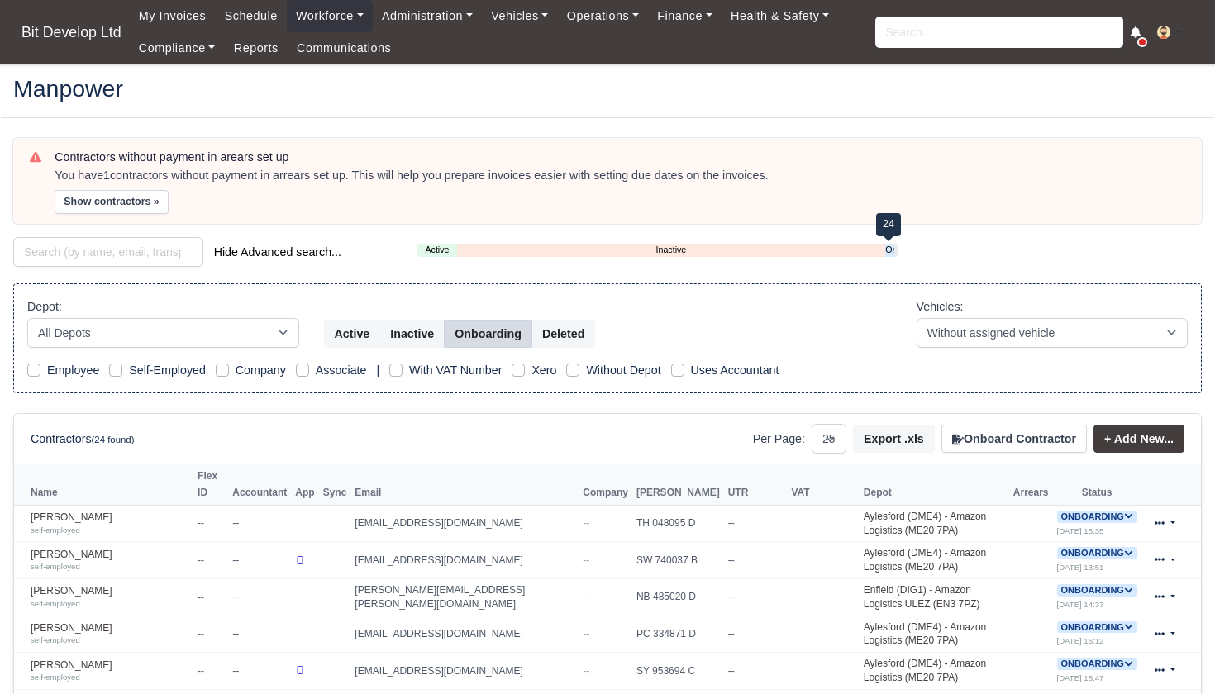
click at [892, 250] on link "Onboarding" at bounding box center [889, 250] width 9 height 14
select select "2"
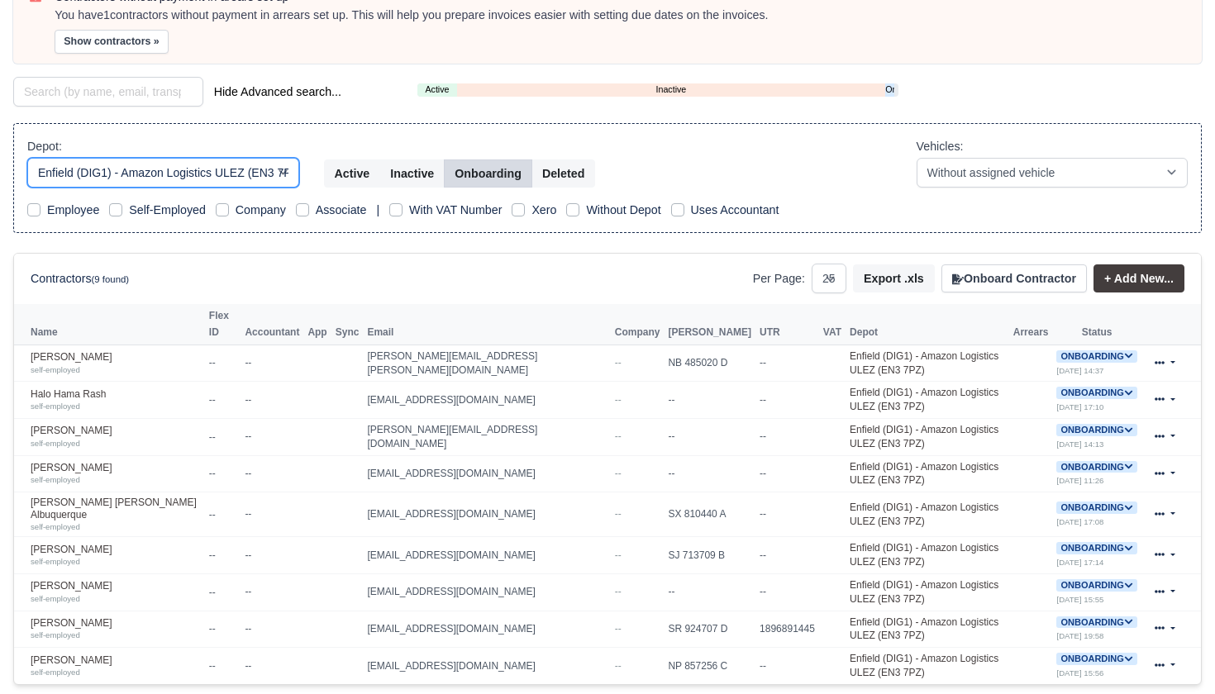
scroll to position [162, 0]
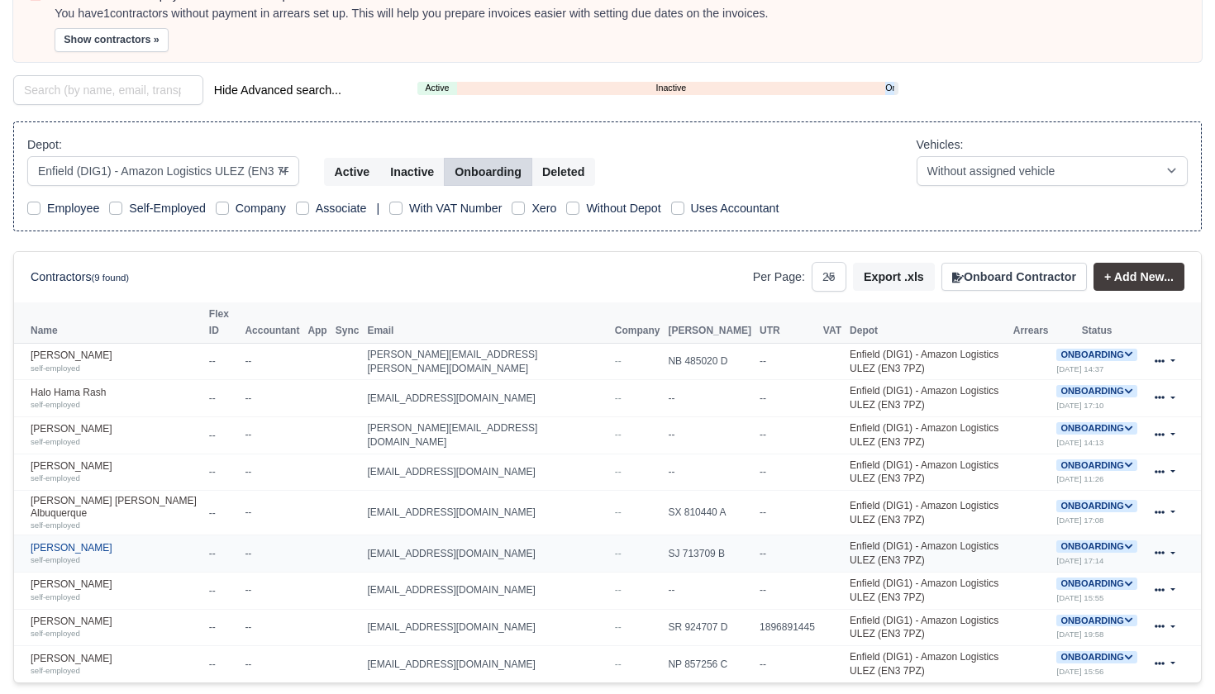
click at [100, 542] on link "Nicolas Kedzierski self-employed" at bounding box center [116, 554] width 170 height 24
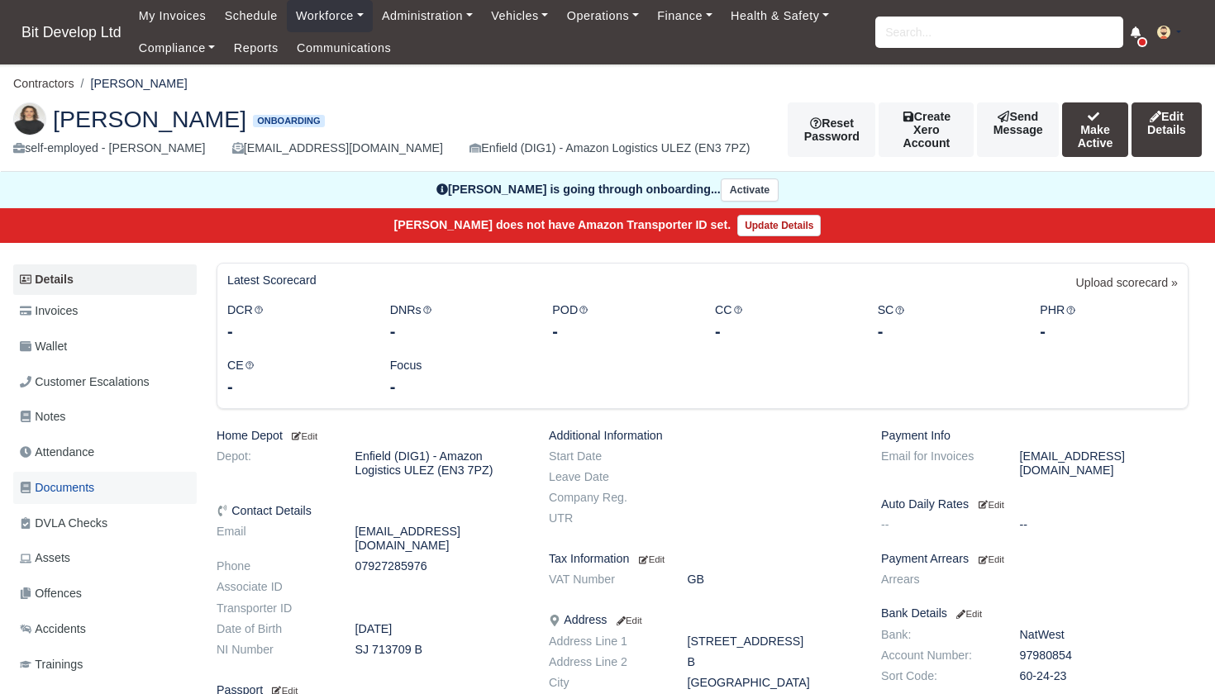
click at [76, 480] on span "Documents" at bounding box center [57, 488] width 74 height 19
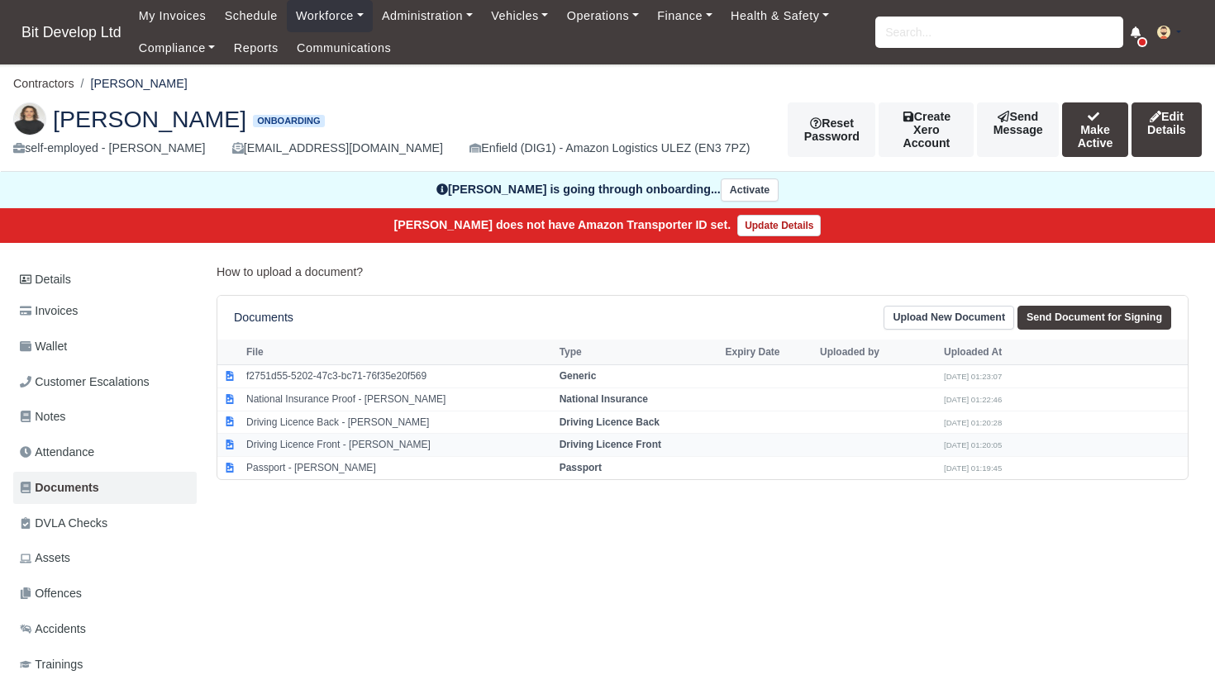
click at [632, 439] on strong "Driving Licence Front" at bounding box center [611, 445] width 102 height 12
select select "driving-licence-front"
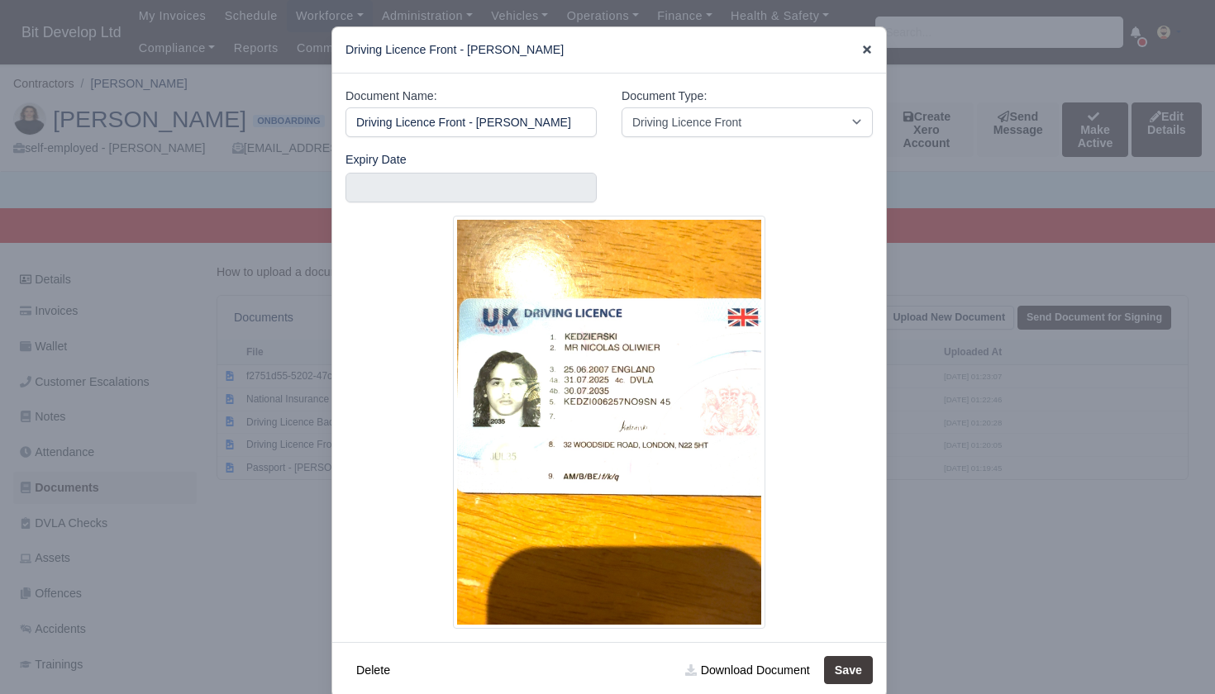
click at [867, 46] on icon at bounding box center [868, 50] width 12 height 12
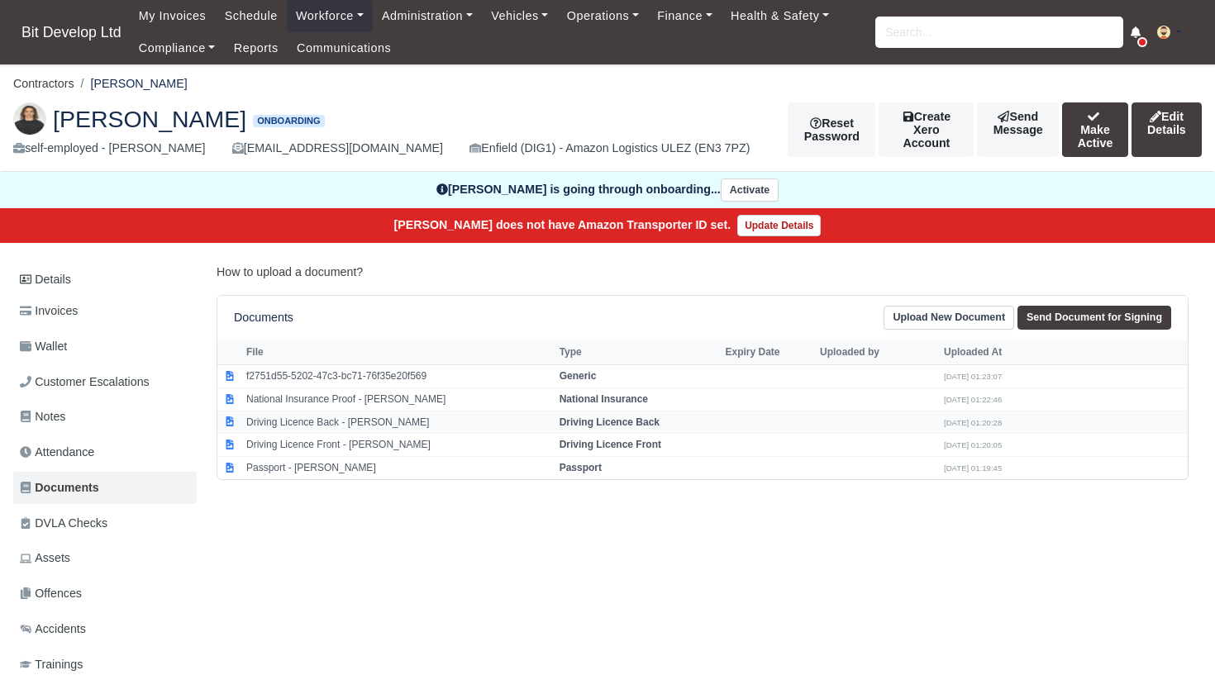
click at [345, 418] on td "Driving Licence Back - Nicolas Kedzierski" at bounding box center [398, 422] width 313 height 23
select select "driving-licence-back"
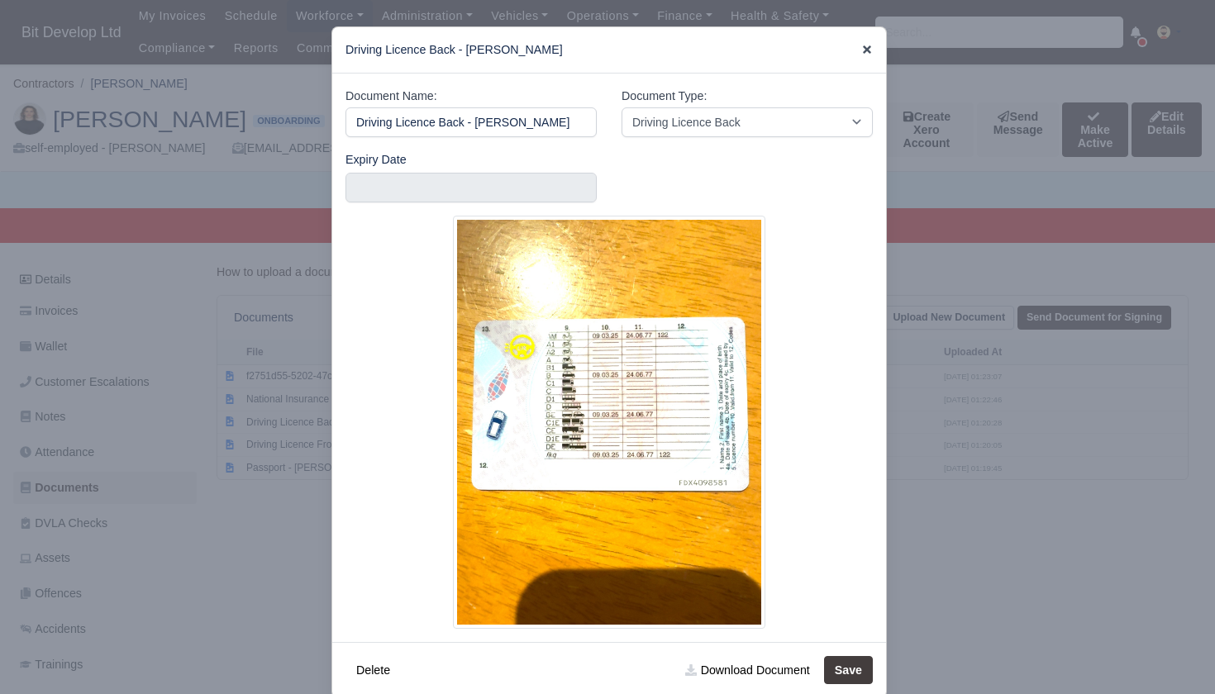
click at [866, 51] on icon at bounding box center [867, 49] width 8 height 8
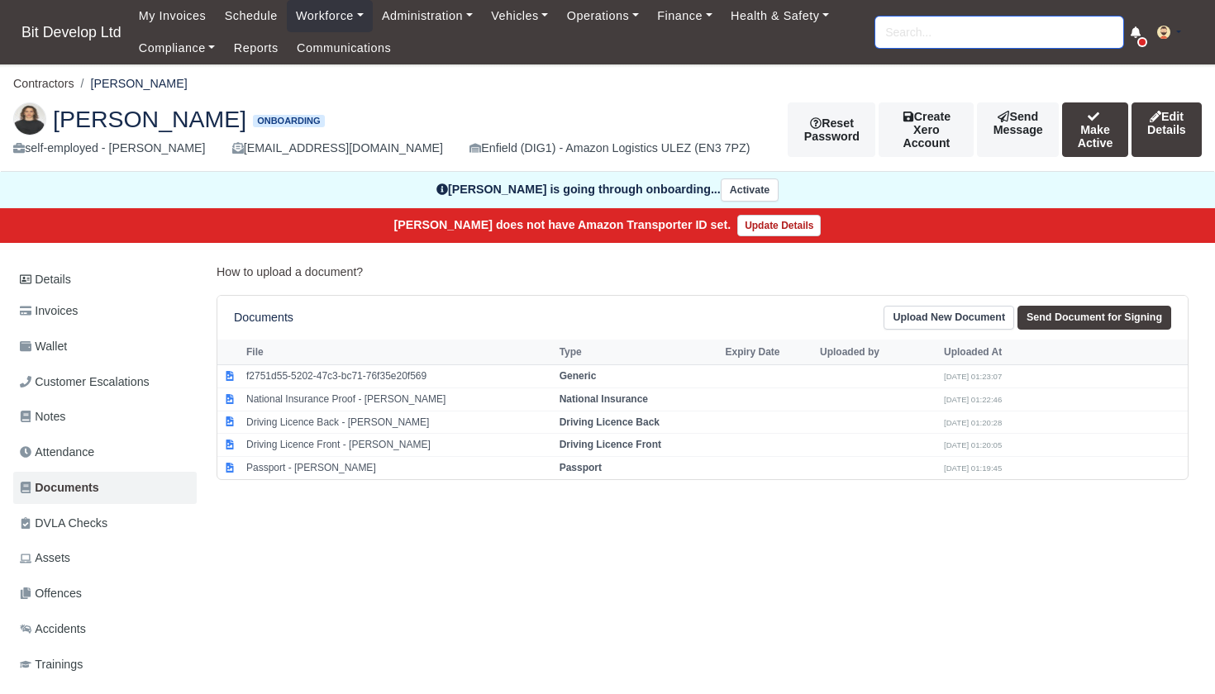
click at [892, 36] on input "search" at bounding box center [1000, 32] width 248 height 31
click at [610, 18] on link "Operations" at bounding box center [603, 16] width 90 height 32
click at [680, 22] on link "Finance" at bounding box center [685, 16] width 74 height 32
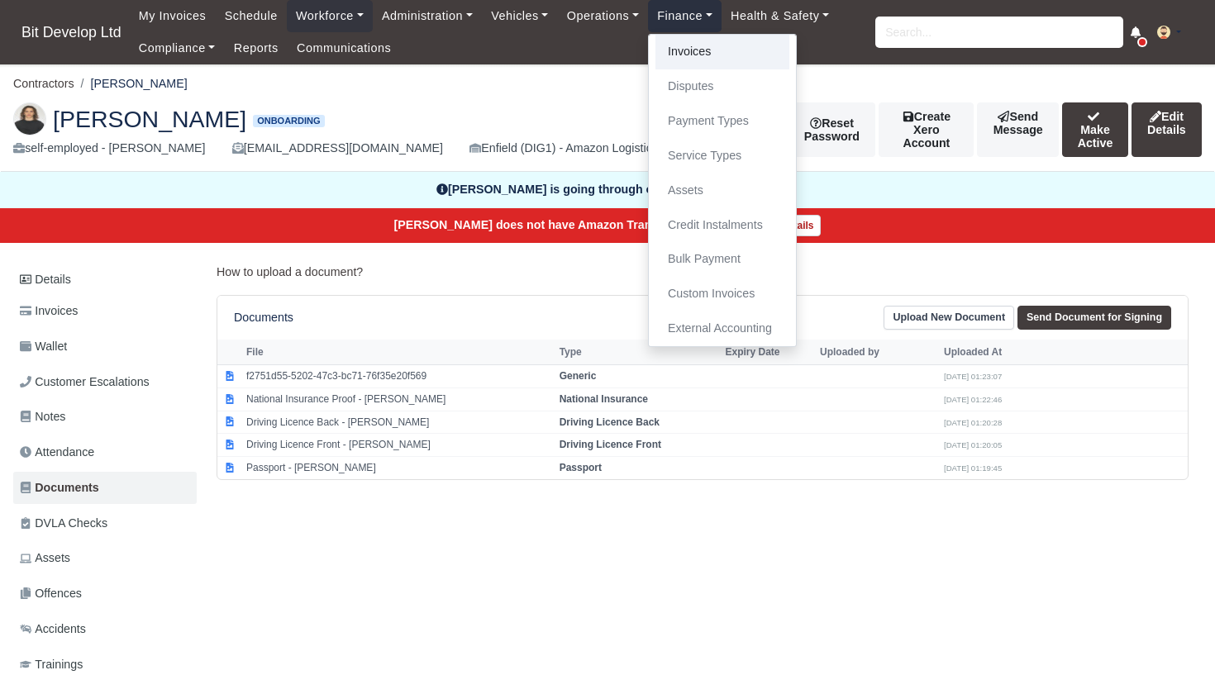
click at [707, 52] on link "Invoices" at bounding box center [723, 52] width 134 height 35
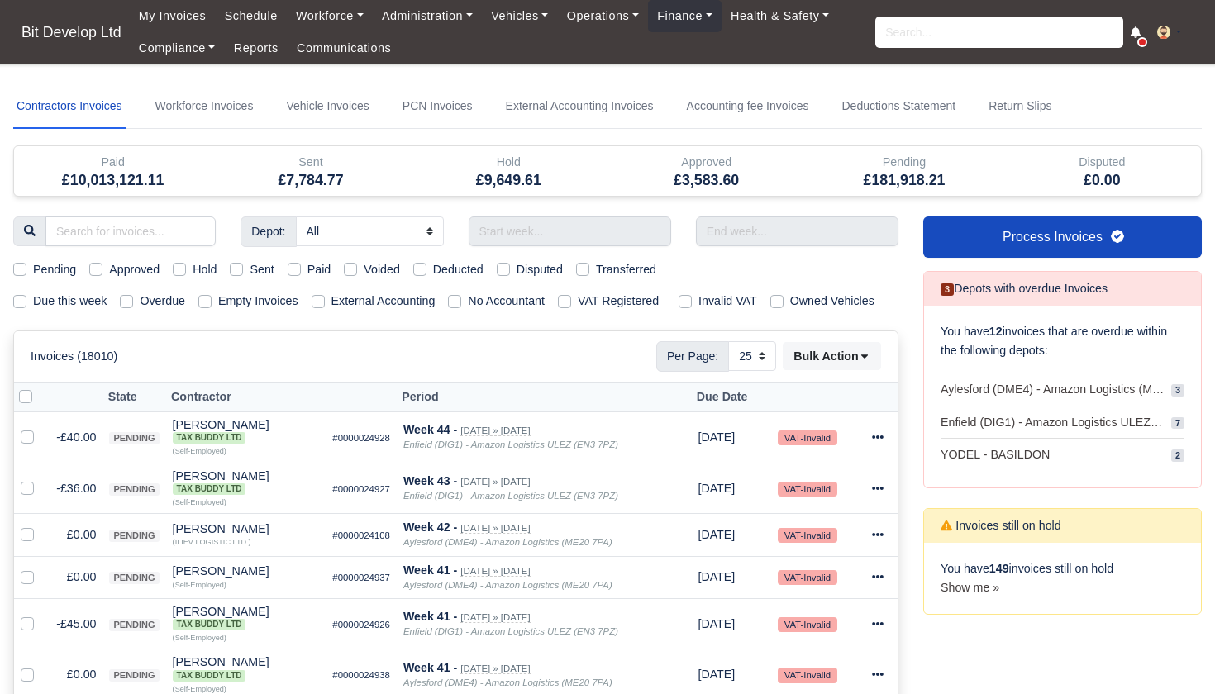
select select "25"
click at [33, 300] on label "Due this week" at bounding box center [70, 301] width 74 height 19
click at [18, 300] on input "Due this week" at bounding box center [19, 298] width 13 height 13
checkbox input "true"
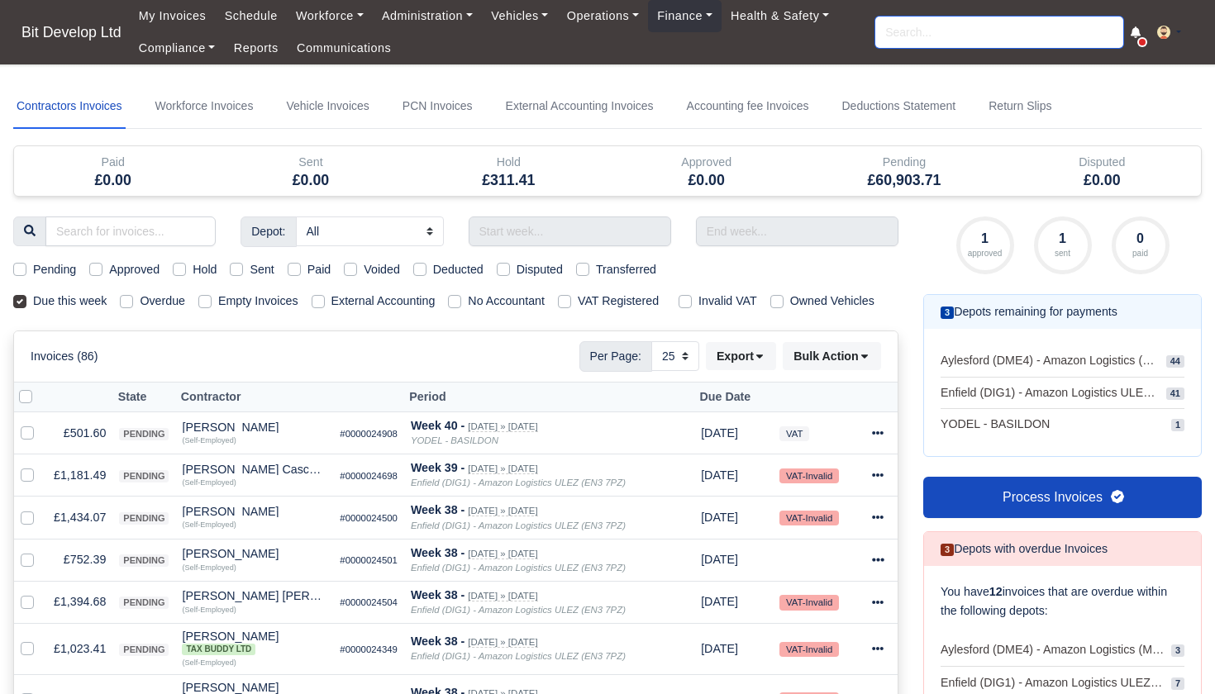
click at [945, 32] on input "search" at bounding box center [1000, 32] width 248 height 31
type input "naya"
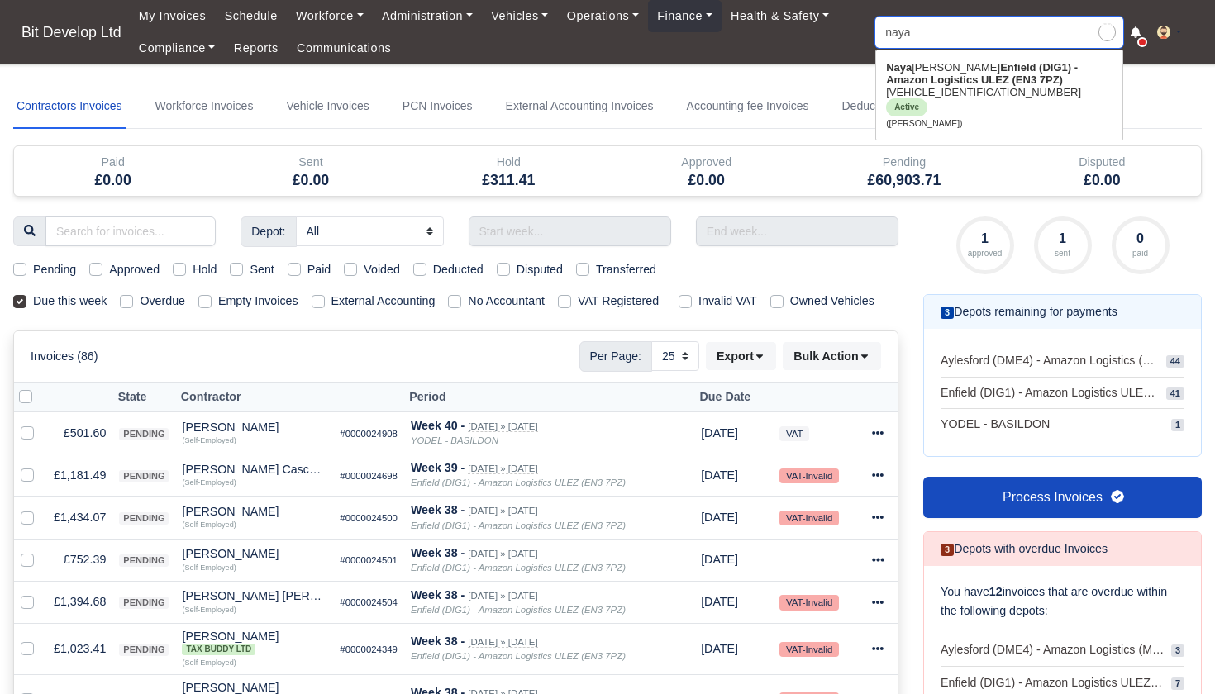
type input "nayara Silvestre"
click at [953, 79] on strong "Enfield (DIG1) - Amazon Logistics ULEZ (EN3 7PZ)" at bounding box center [982, 73] width 192 height 25
type input "[PERSON_NAME]"
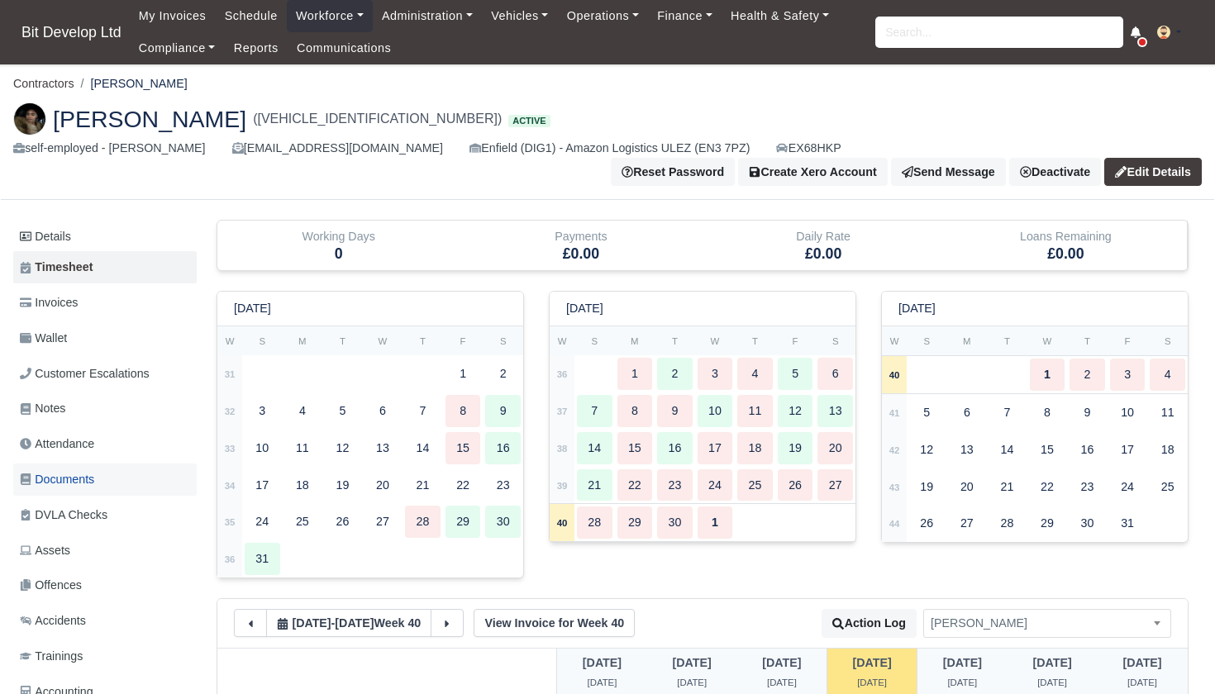
click at [69, 470] on span "Documents" at bounding box center [57, 479] width 74 height 19
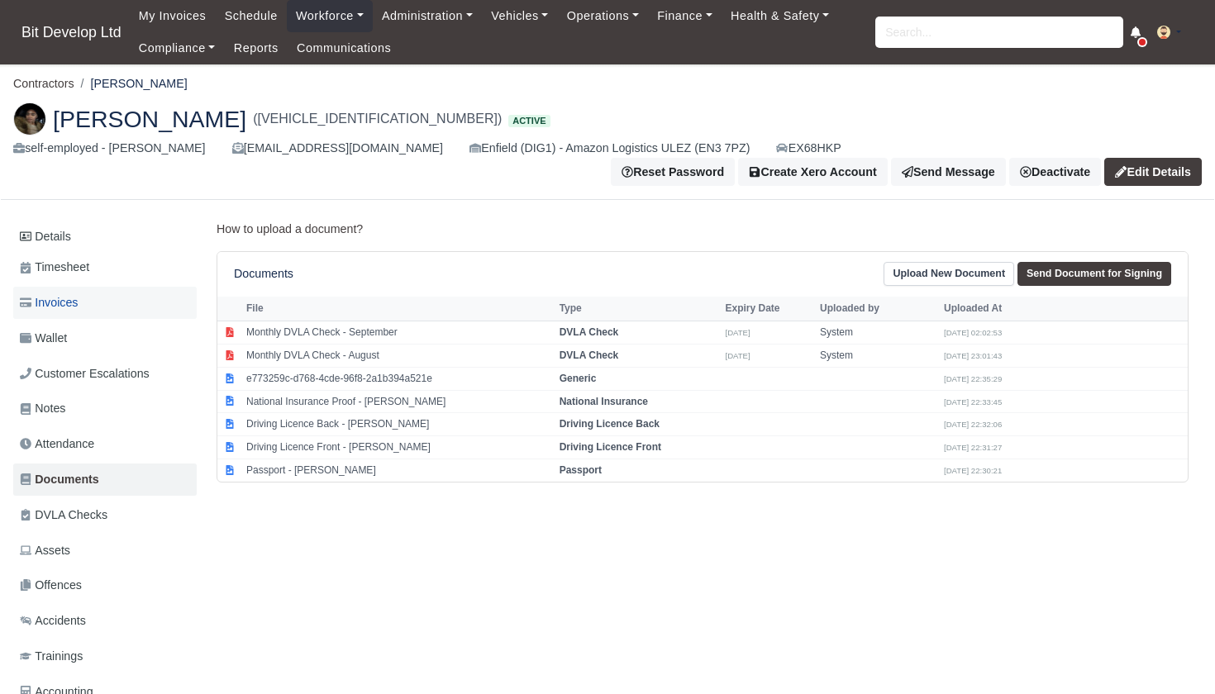
click at [75, 294] on span "Invoices" at bounding box center [49, 303] width 58 height 19
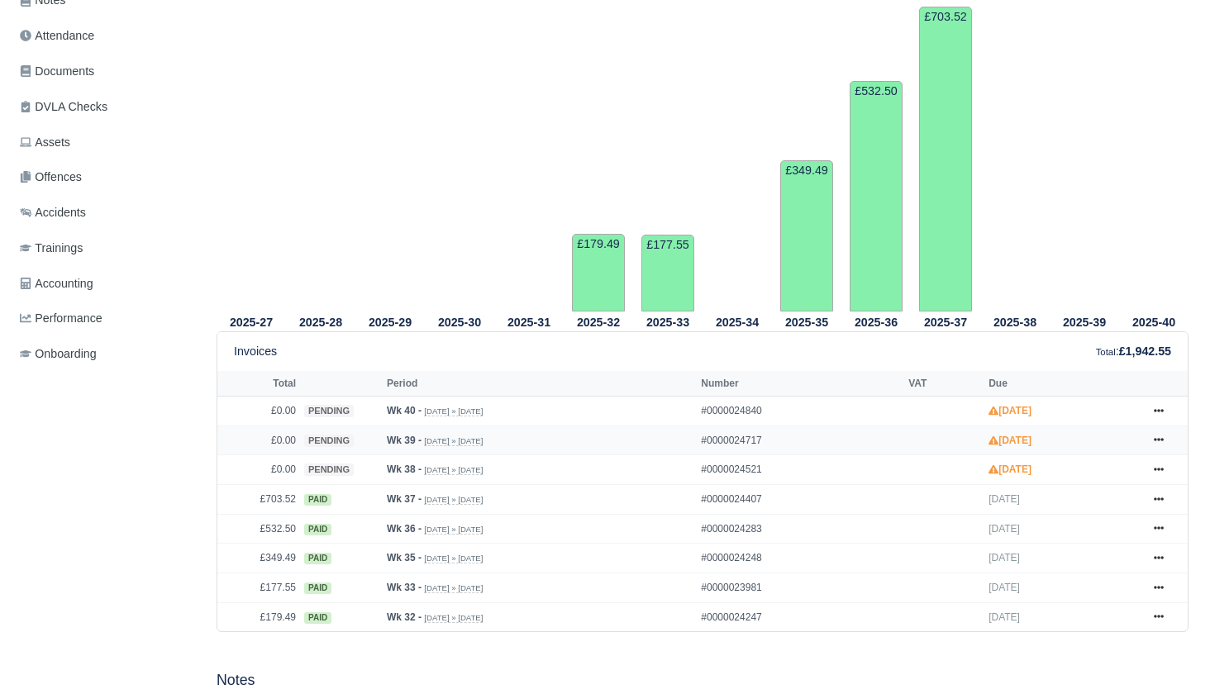
scroll to position [408, 0]
click at [1157, 439] on icon at bounding box center [1159, 440] width 10 height 10
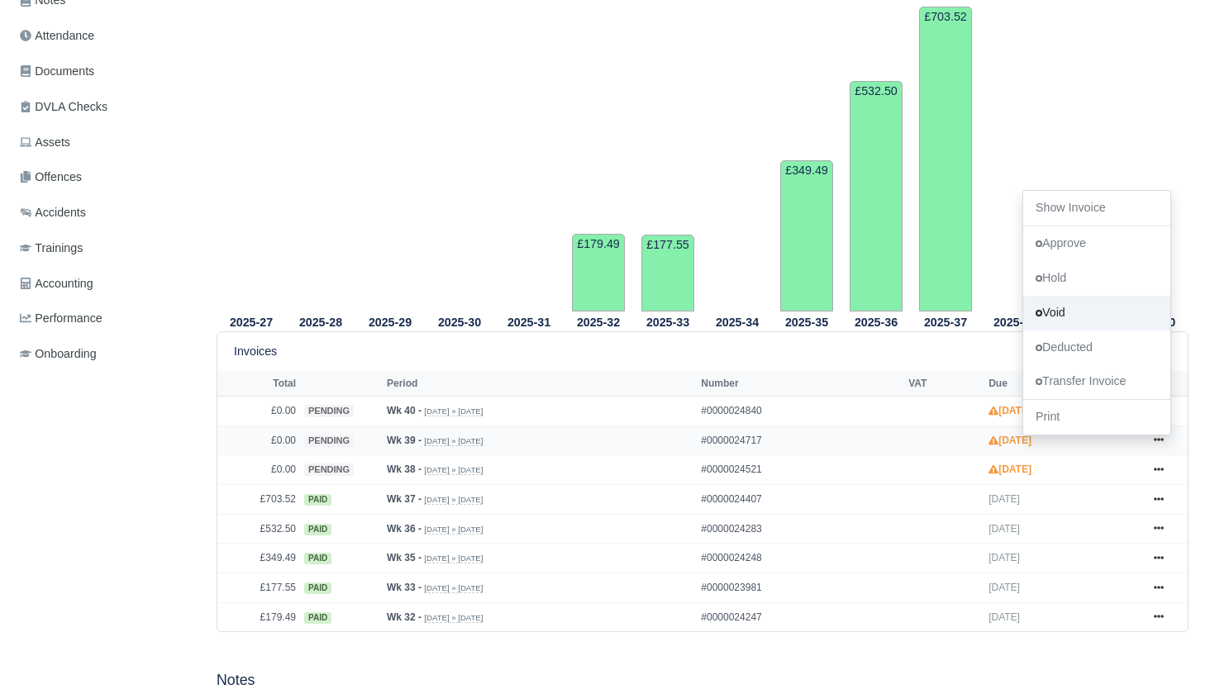
click at [1081, 313] on link "Void" at bounding box center [1097, 312] width 147 height 35
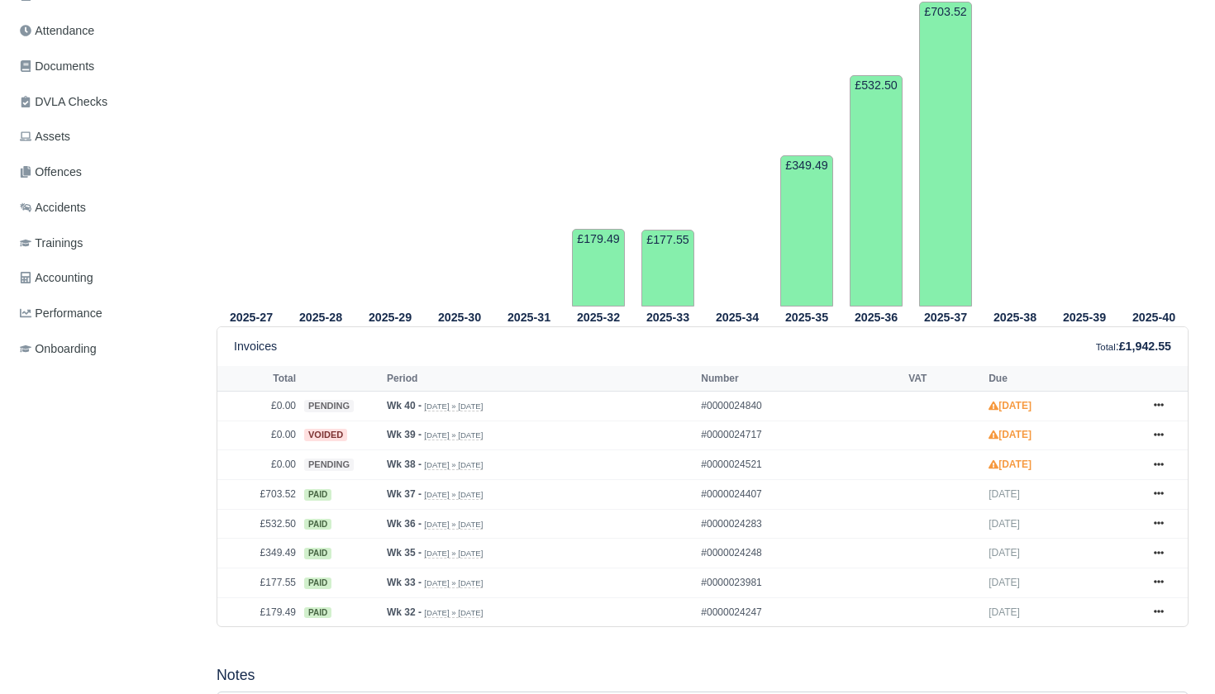
scroll to position [709, 0]
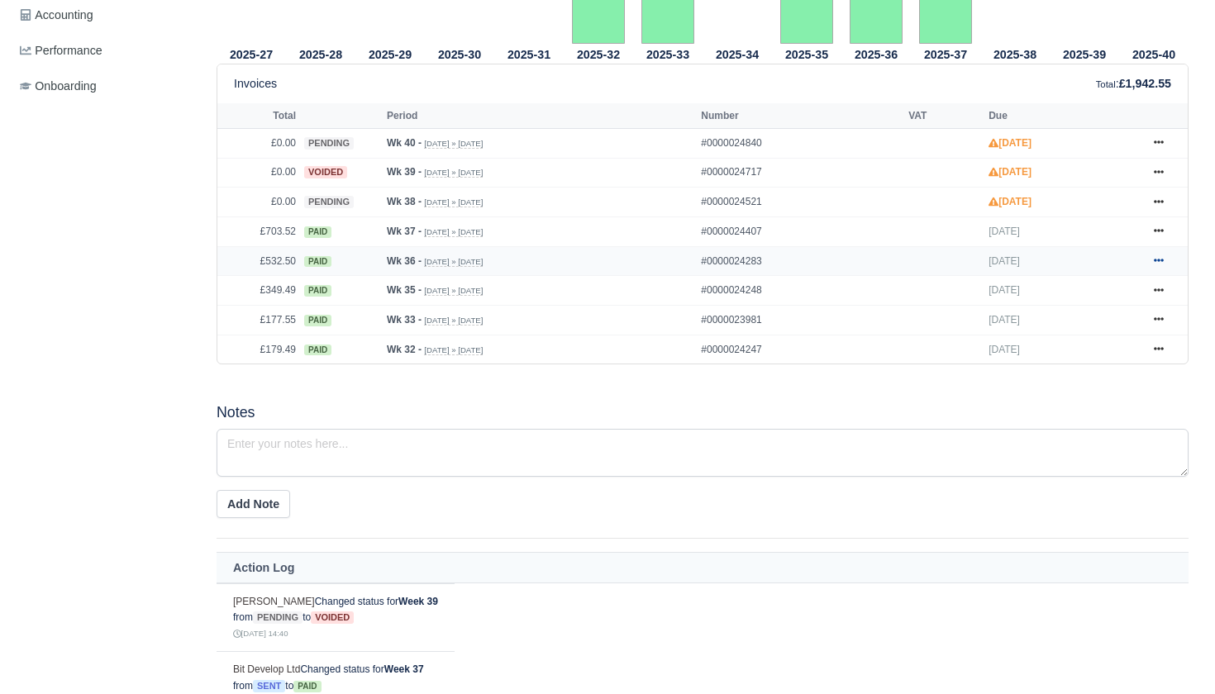
click at [1159, 261] on icon at bounding box center [1159, 260] width 10 height 10
click at [1086, 292] on link "Show Invoice" at bounding box center [1097, 291] width 147 height 35
